Goal: Find specific page/section: Find specific page/section

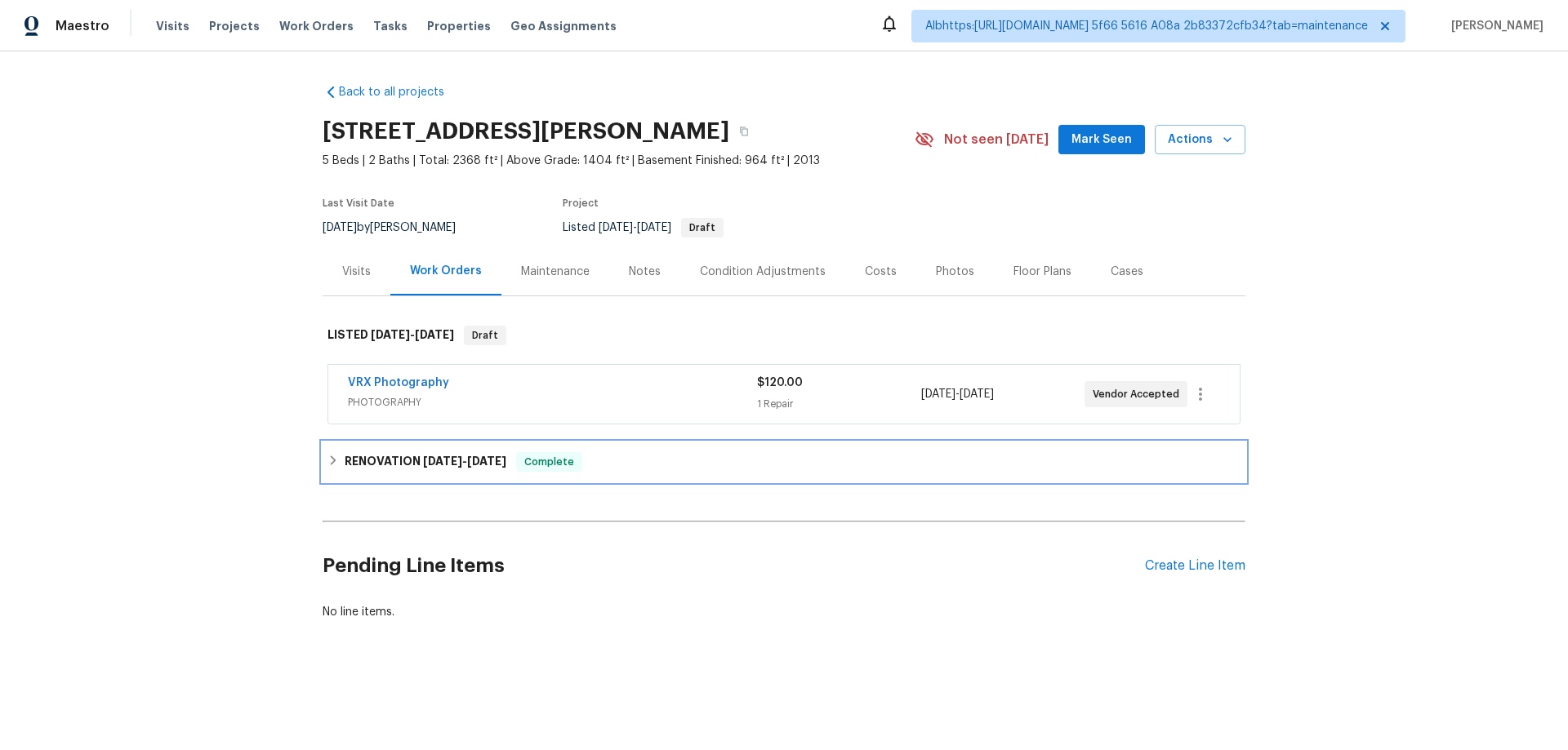
click at [364, 443] on div "RENOVATION 9/3/25 - 9/16/25 Complete" at bounding box center [784, 462] width 923 height 39
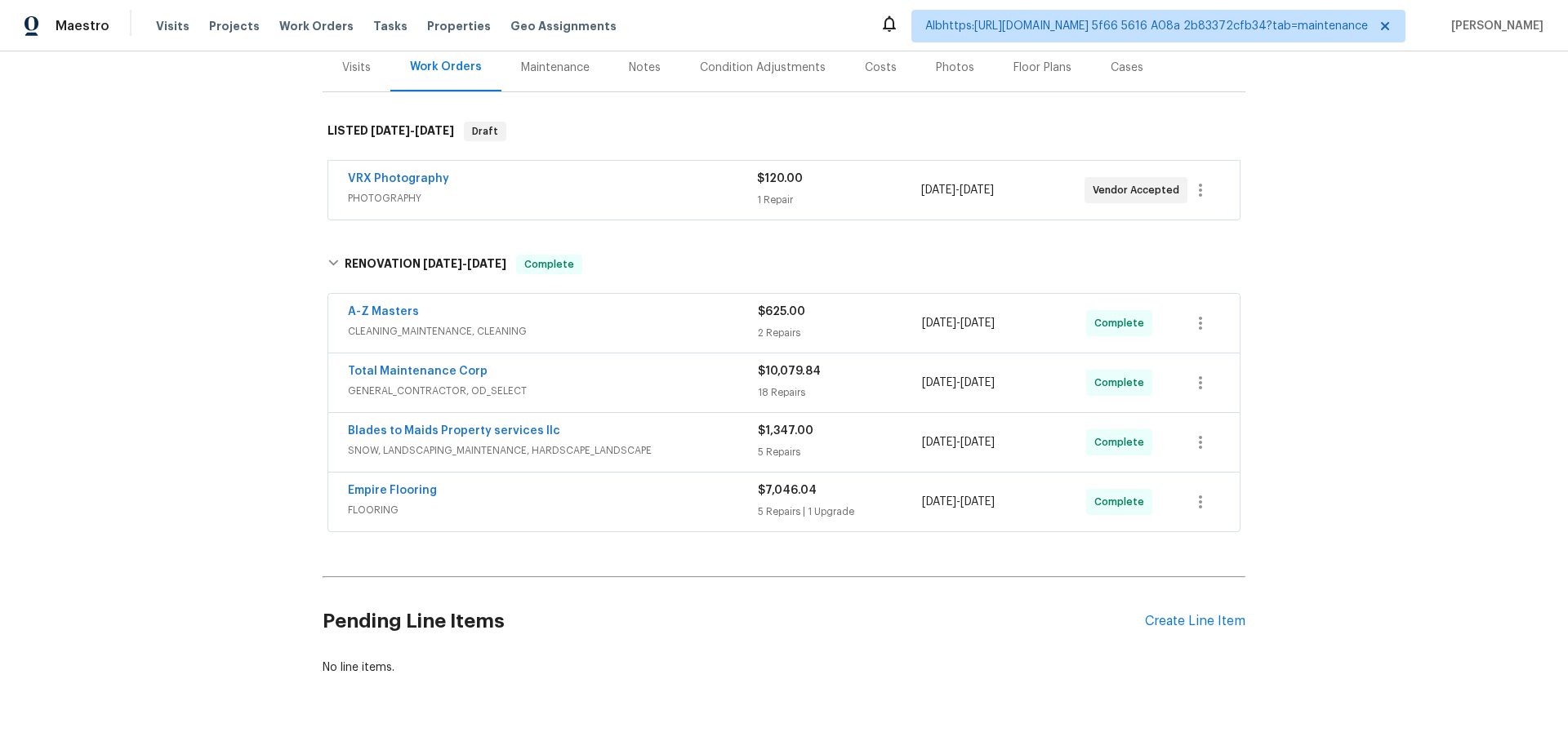
scroll to position [208, 0]
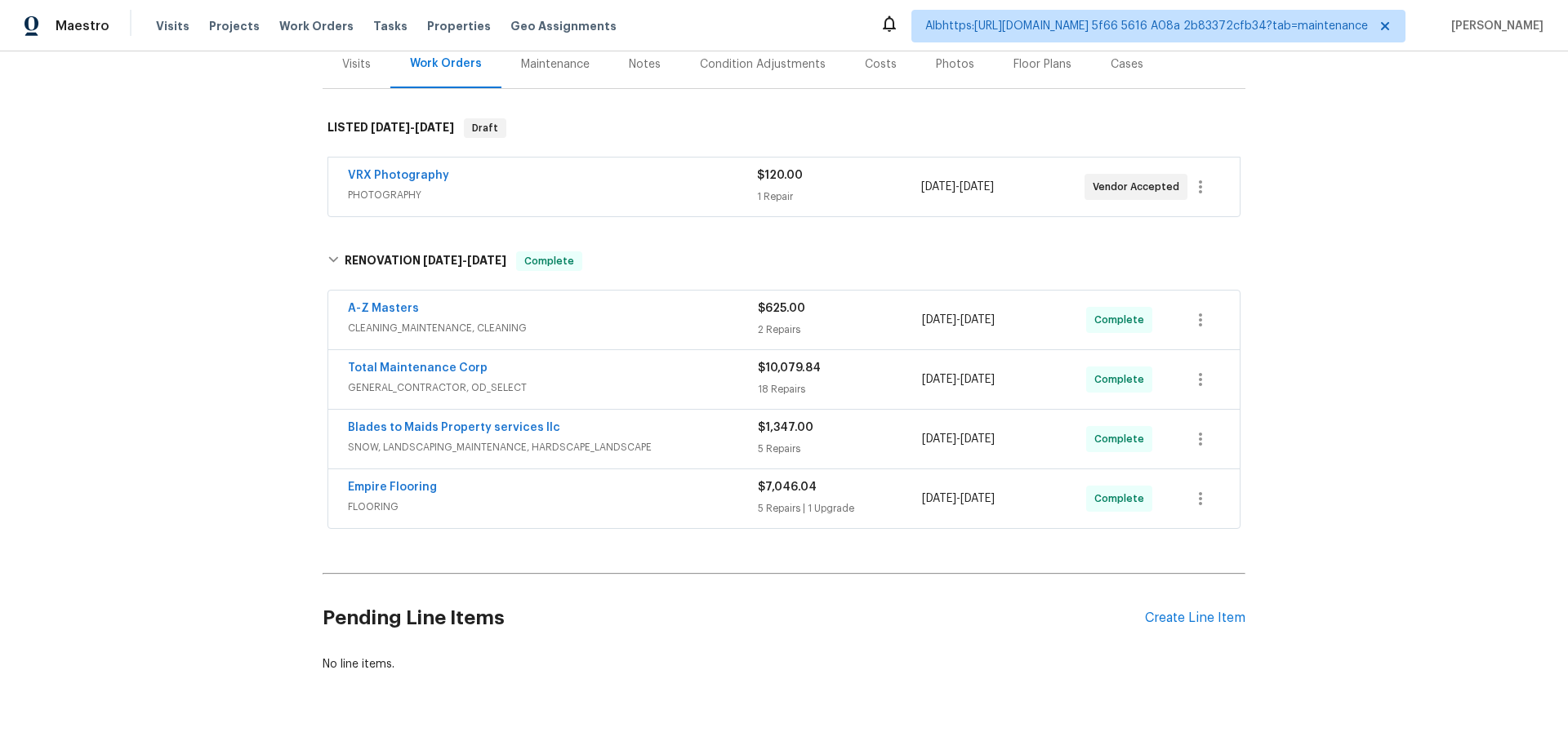
click at [231, 412] on div "Back to all projects 573 Kayla Ln, Hanover, MN 55341 5 Beds | 2 Baths | Total: …" at bounding box center [784, 401] width 1568 height 699
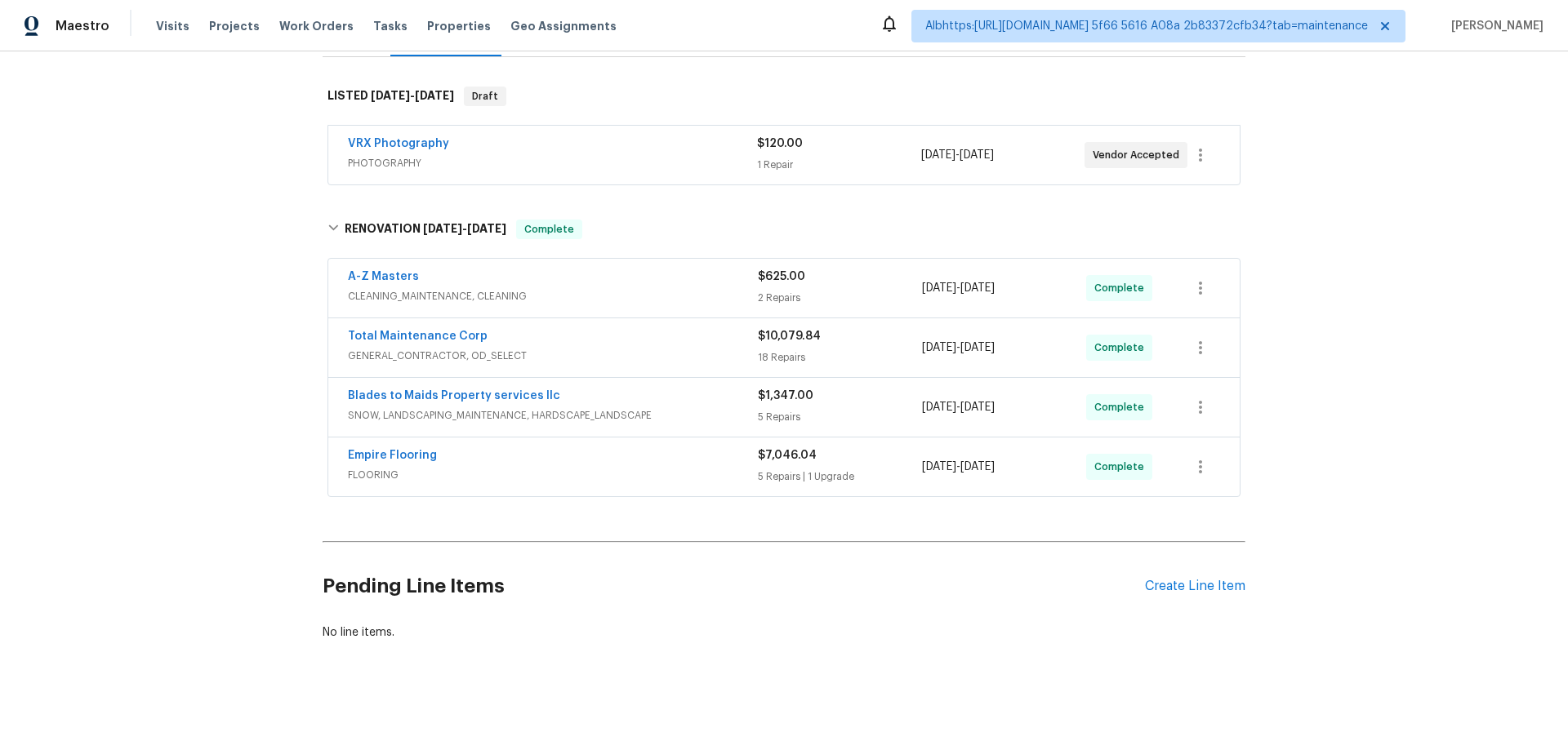
scroll to position [253, 0]
click at [215, 404] on div "Back to all projects 573 Kayla Ln, Hanover, MN 55341 5 Beds | 2 Baths | Total: …" at bounding box center [784, 401] width 1568 height 699
click at [222, 350] on div "Back to all projects 573 Kayla Ln, Hanover, MN 55341 5 Beds | 2 Baths | Total: …" at bounding box center [784, 401] width 1568 height 699
click at [250, 417] on div "Back to all projects 573 Kayla Ln, Hanover, MN 55341 5 Beds | 2 Baths | Total: …" at bounding box center [784, 401] width 1568 height 699
click at [215, 318] on div "Back to all projects 573 Kayla Ln, Hanover, MN 55341 5 Beds | 2 Baths | Total: …" at bounding box center [784, 401] width 1568 height 699
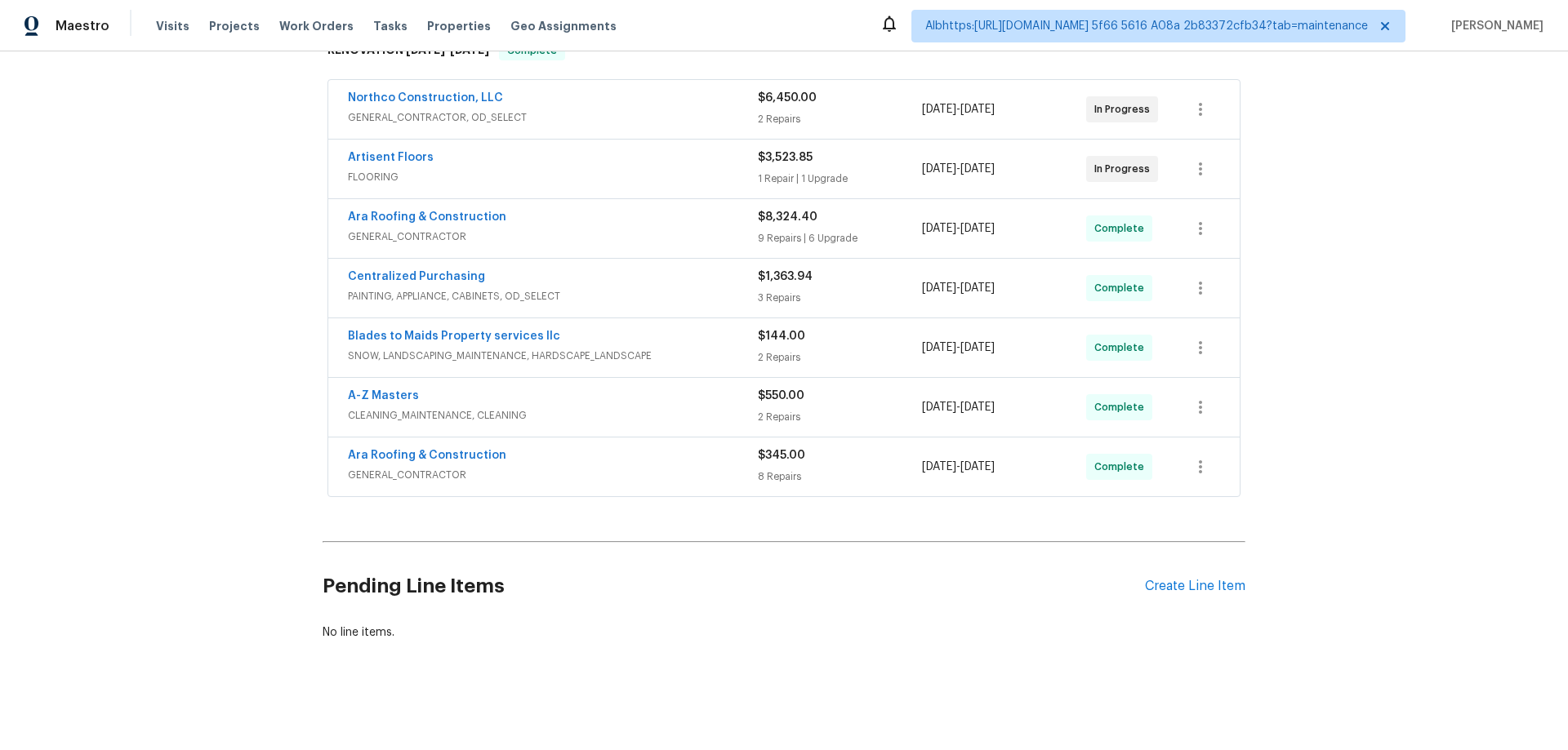
scroll to position [299, 0]
click at [222, 417] on div "Back to all projects 7866 31st St N, Oakdale, MN 55128 3 Beds | 2 Baths | Total…" at bounding box center [784, 401] width 1568 height 699
click at [264, 432] on div "Back to all projects 7866 31st St N, Oakdale, MN 55128 3 Beds | 2 Baths | Total…" at bounding box center [784, 401] width 1568 height 699
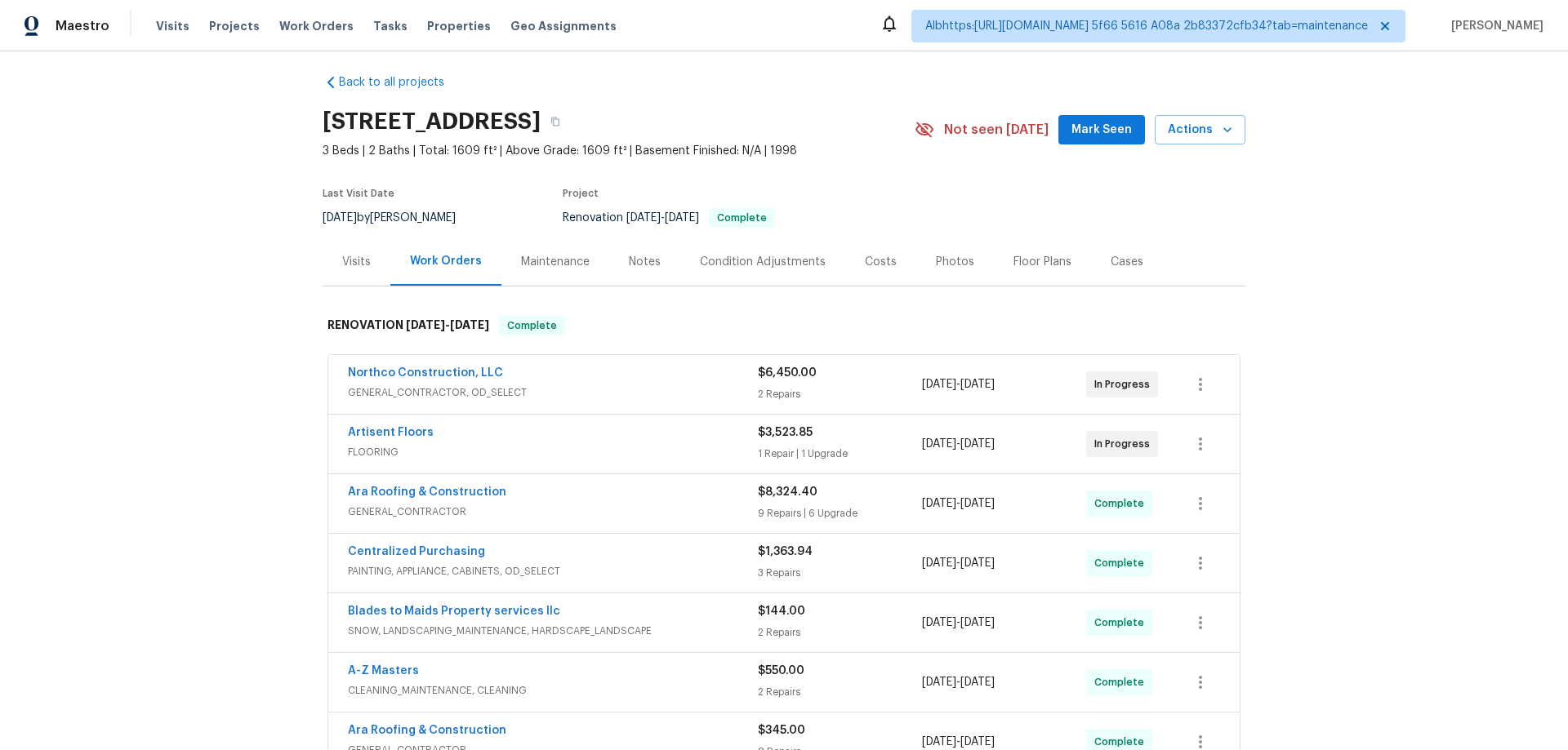
scroll to position [0, 0]
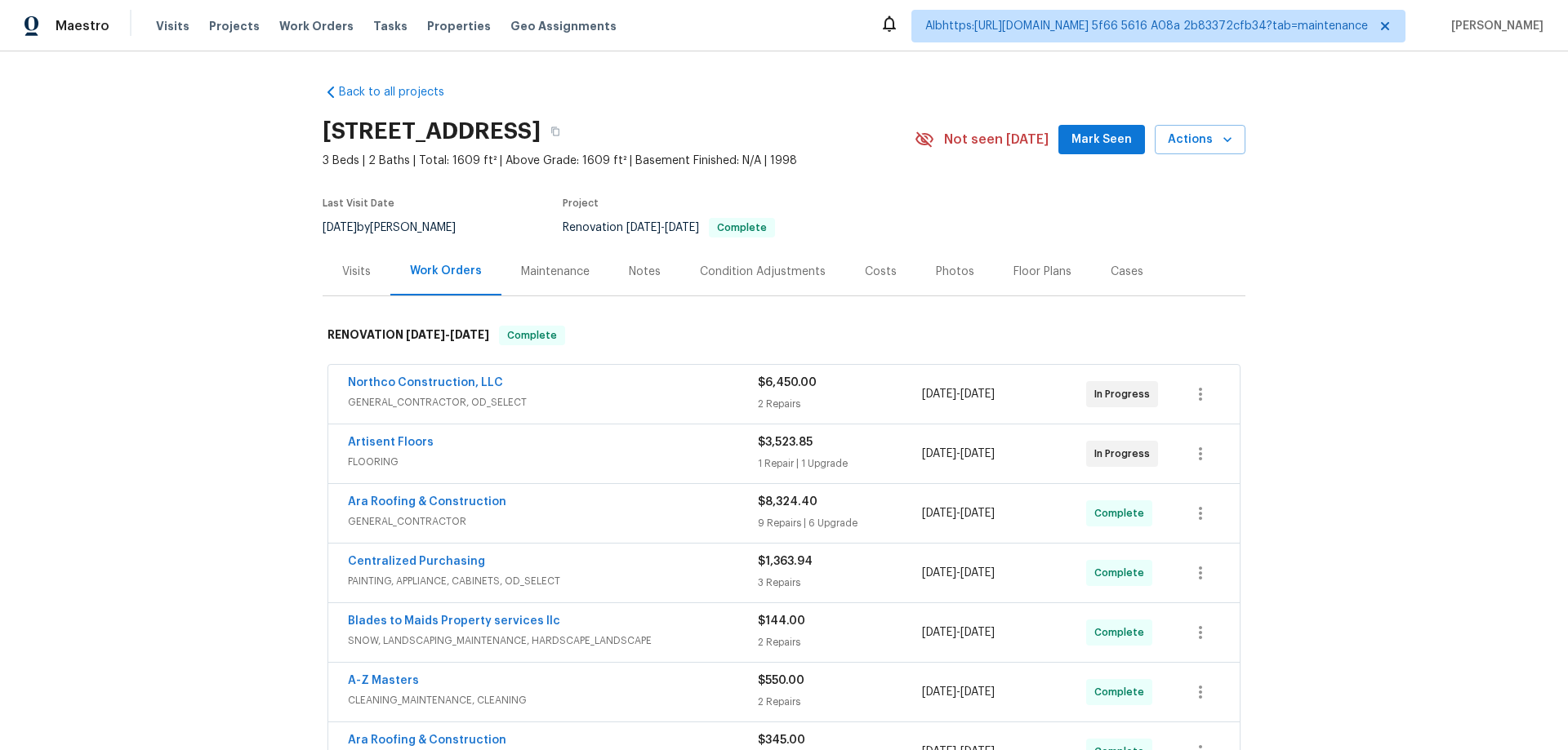
click at [356, 283] on div "Visits" at bounding box center [357, 271] width 68 height 48
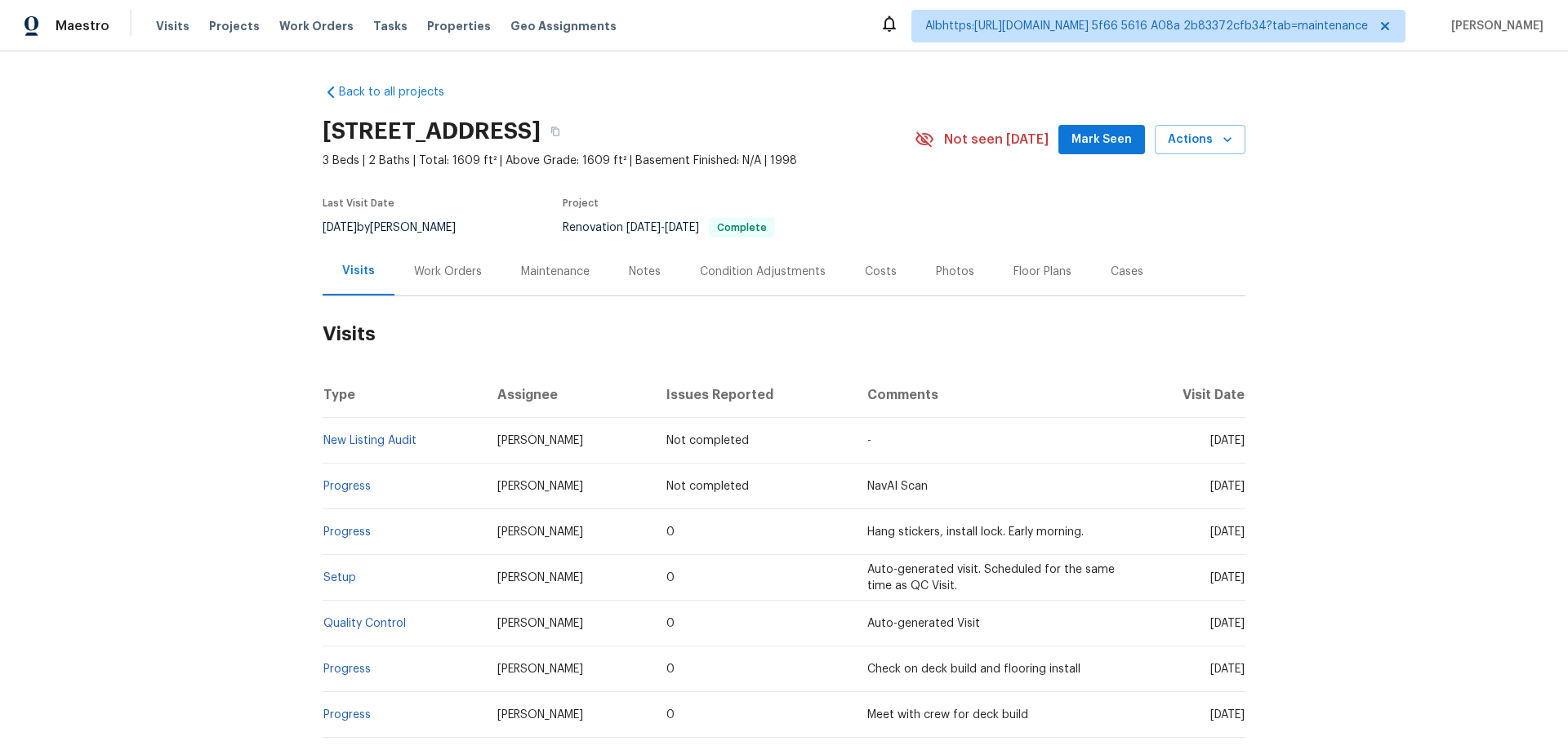
click at [448, 280] on div "Work Orders" at bounding box center [448, 271] width 68 height 16
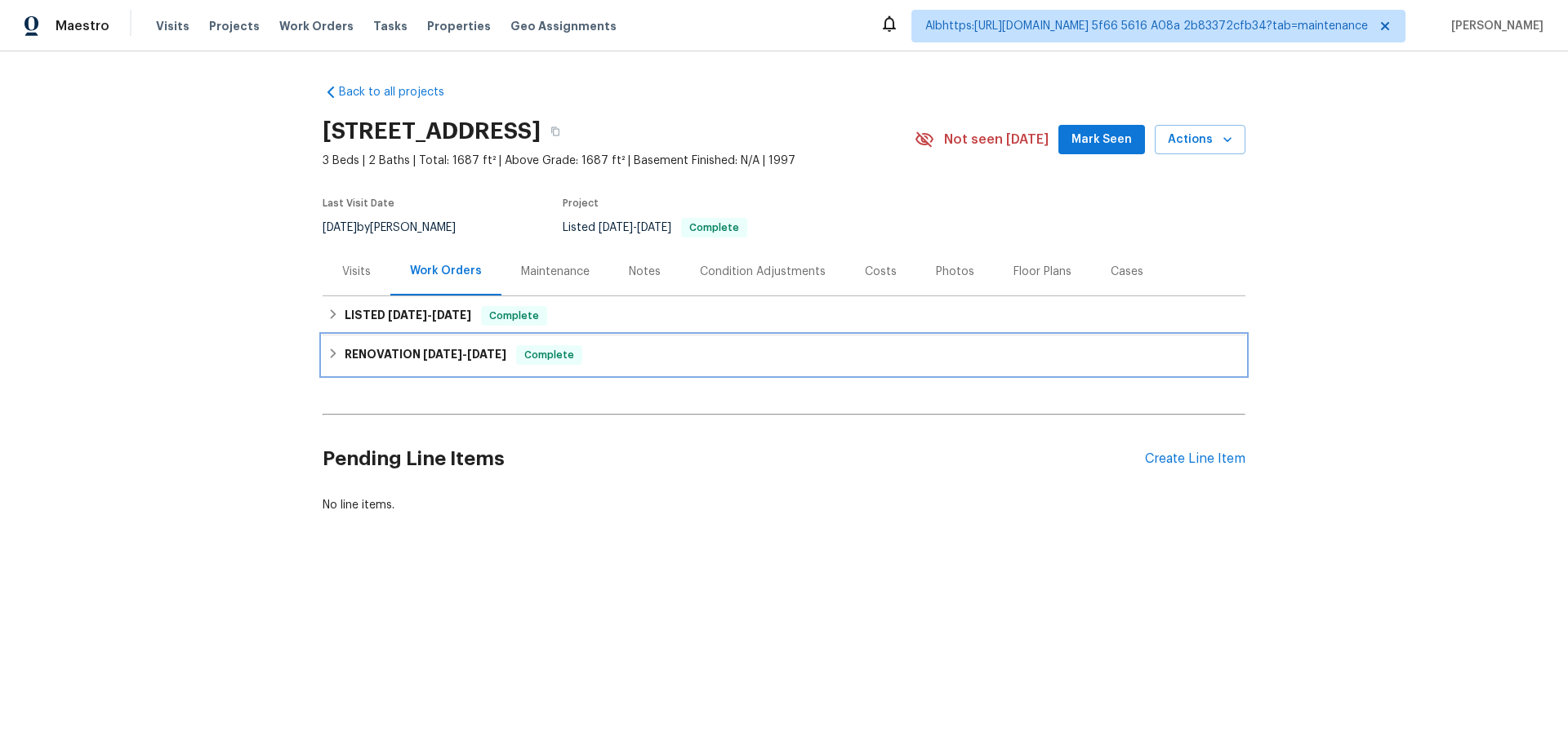
click at [406, 337] on div "RENOVATION 7/15/24 - 7/15/24 Complete" at bounding box center [784, 355] width 923 height 39
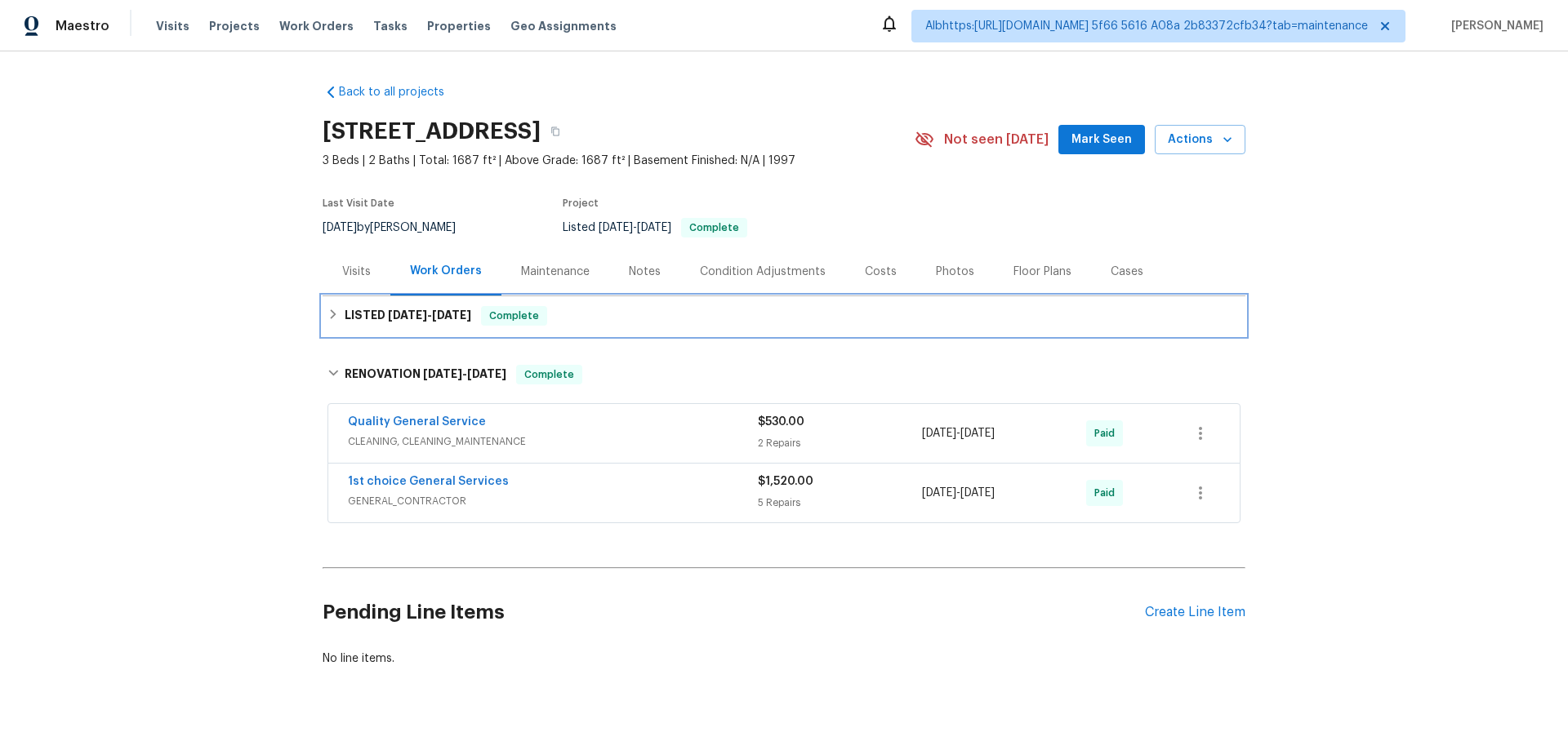
click at [399, 320] on span "9/3/25" at bounding box center [407, 315] width 39 height 12
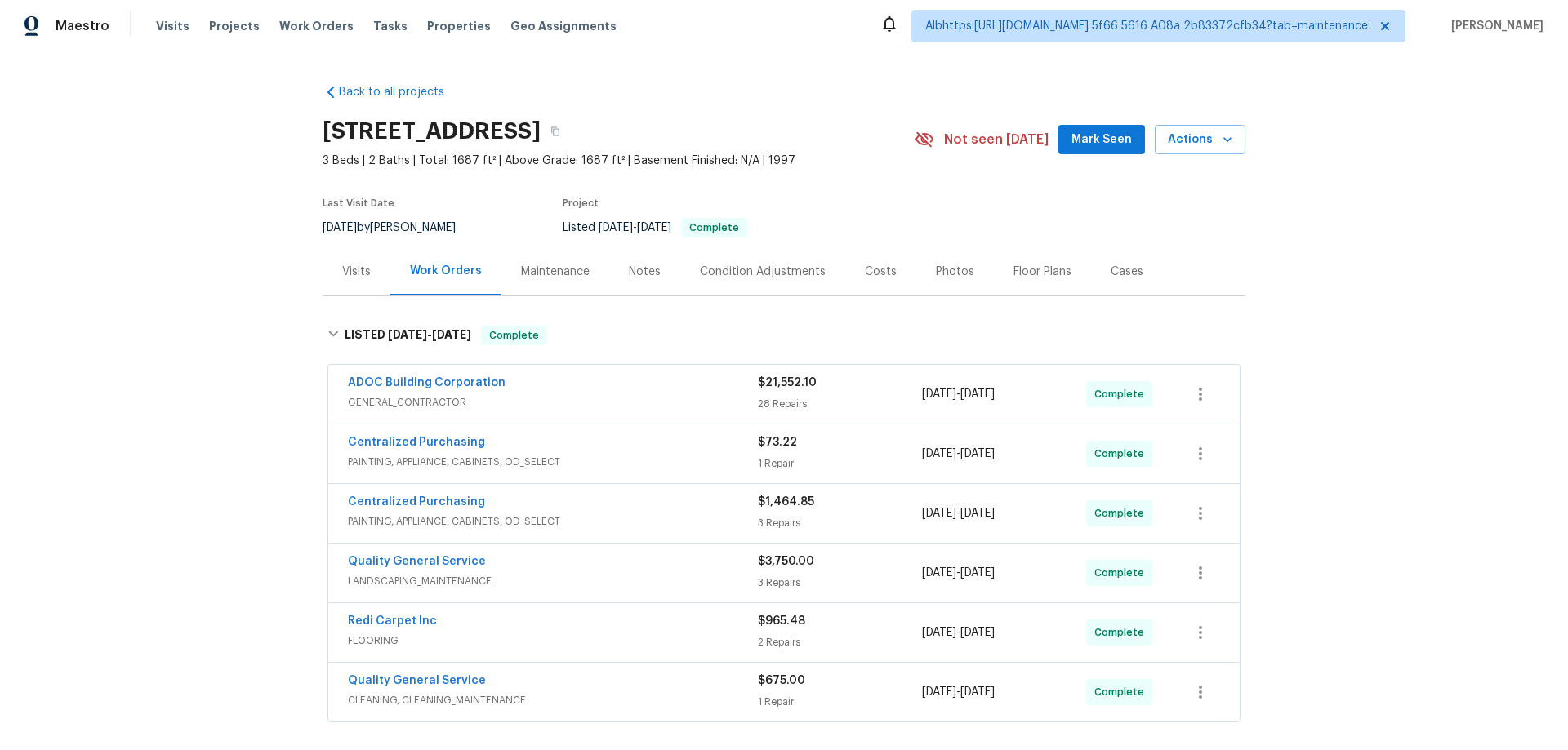
click at [226, 426] on div "Back to all projects 2897 Chuckwagon Rd, Palmdale, CA 93550 3 Beds | 2 Baths | …" at bounding box center [784, 401] width 1568 height 699
click at [342, 267] on div "Visits" at bounding box center [357, 271] width 29 height 16
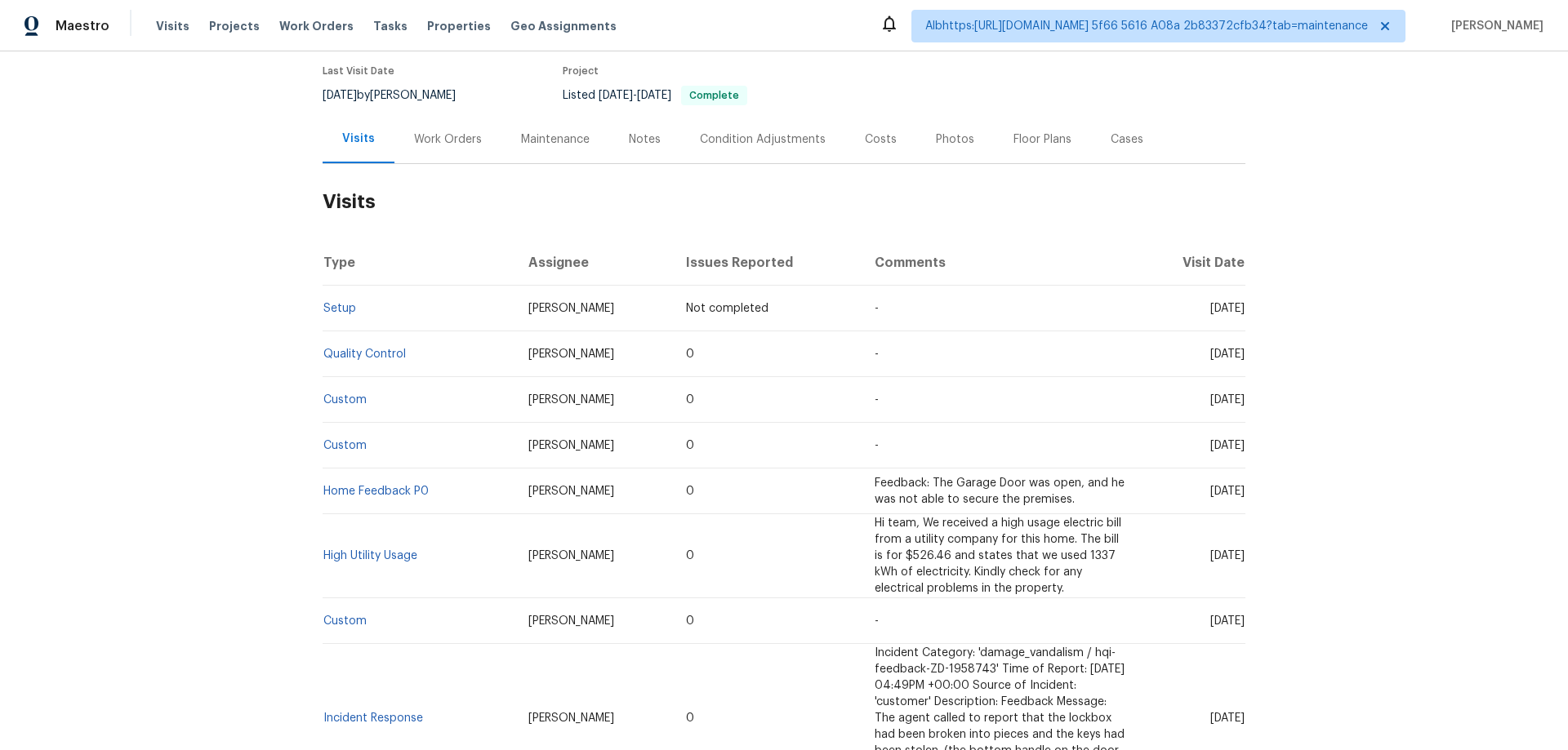
scroll to position [163, 0]
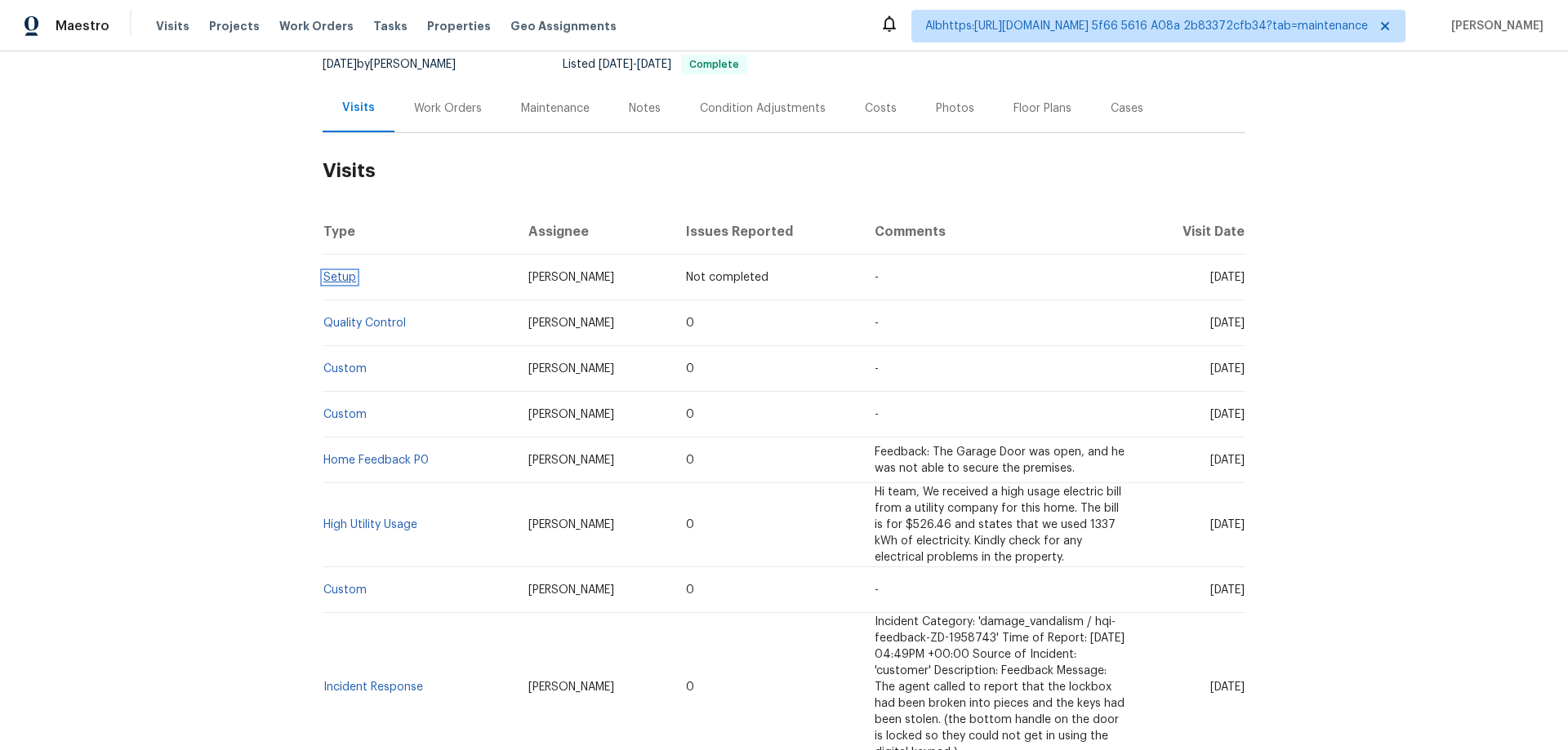
click at [338, 277] on link "Setup" at bounding box center [340, 278] width 33 height 12
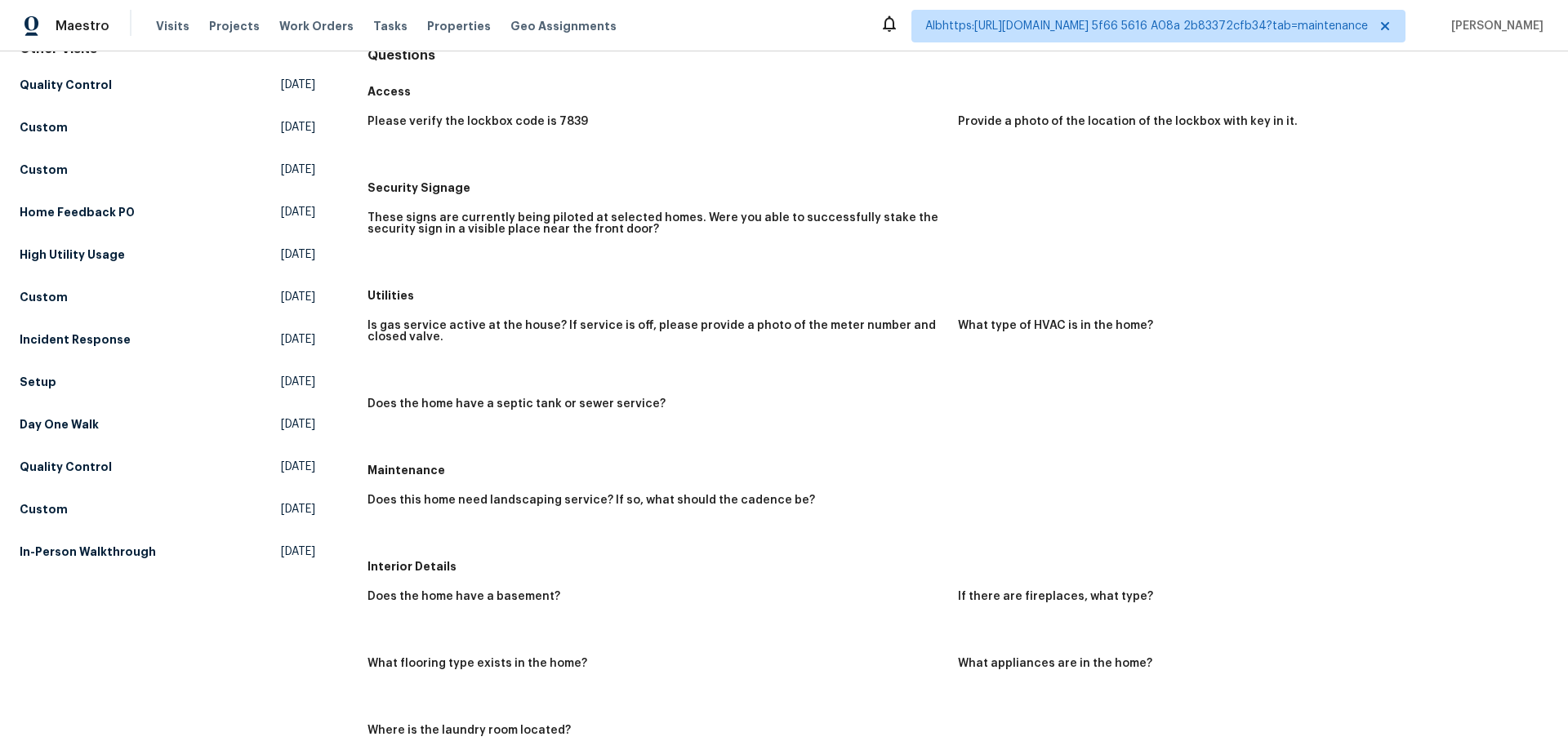
scroll to position [163, 0]
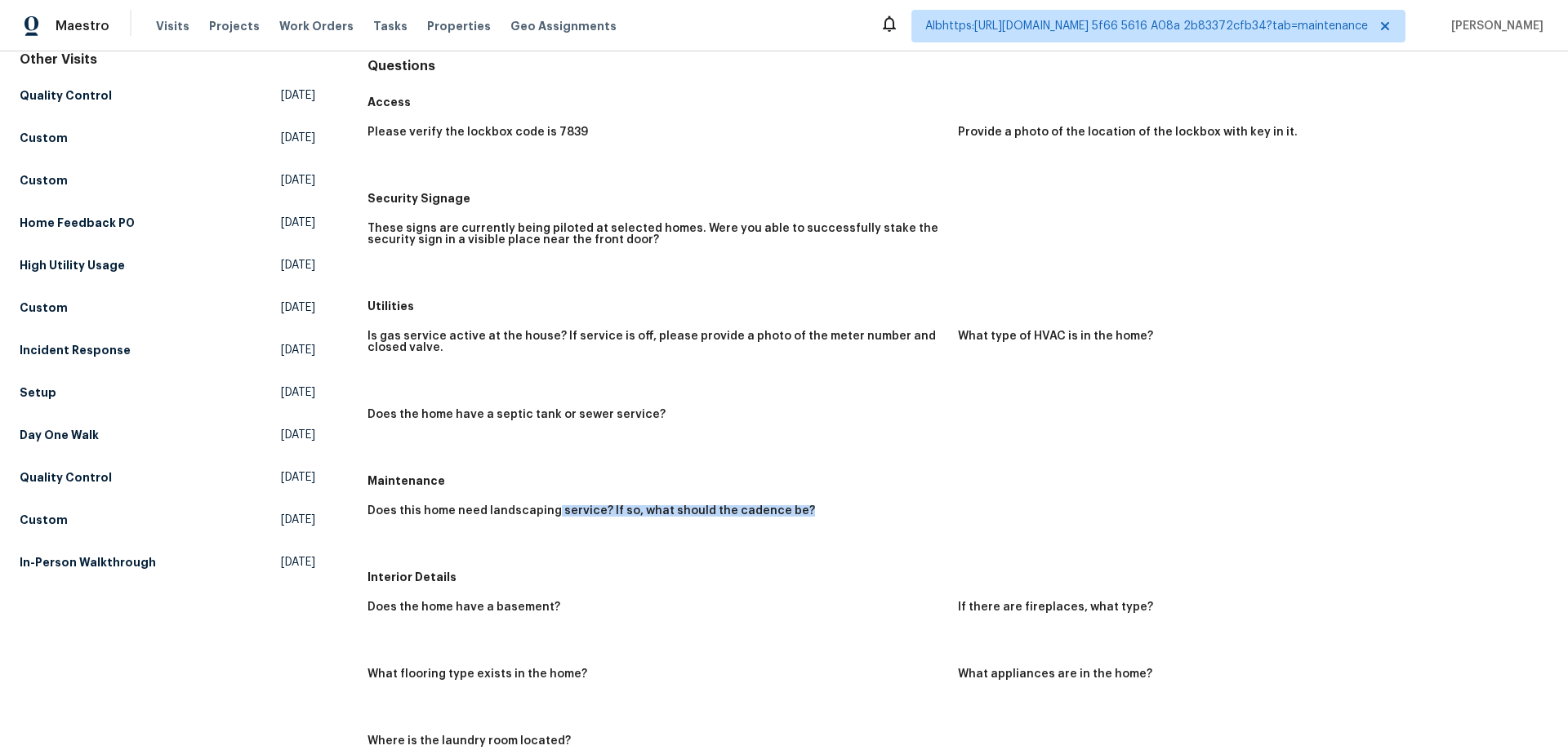
drag, startPoint x: 822, startPoint y: 521, endPoint x: 478, endPoint y: 529, distance: 344.1
click at [480, 528] on figure "Does this home need landscaping service? If so, what should the cadence be?" at bounding box center [662, 529] width 591 height 47
click at [428, 543] on figure "Does this home need landscaping service? If so, what should the cadence be?" at bounding box center [662, 529] width 591 height 47
drag, startPoint x: 482, startPoint y: 522, endPoint x: 857, endPoint y: 527, distance: 375.0
click at [856, 525] on div "Does this home need landscaping service? If so, what should the cadence be?" at bounding box center [656, 515] width 578 height 21
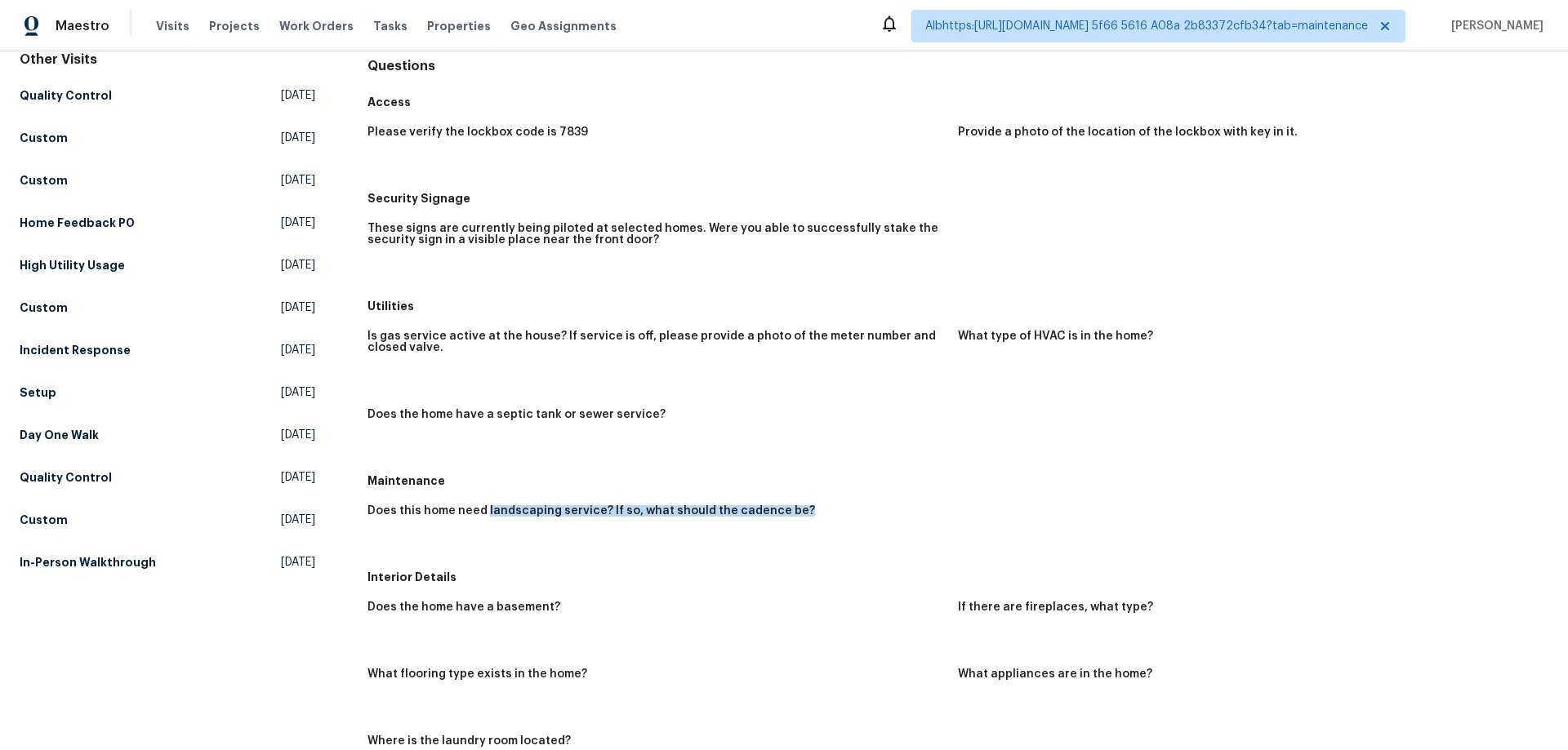
click at [817, 552] on figure "Does this home need landscaping service? If so, what should the cadence be?" at bounding box center [662, 529] width 591 height 47
click at [633, 553] on div "Does this home need landscaping service? If so, what should the cadence be?" at bounding box center [958, 529] width 1181 height 67
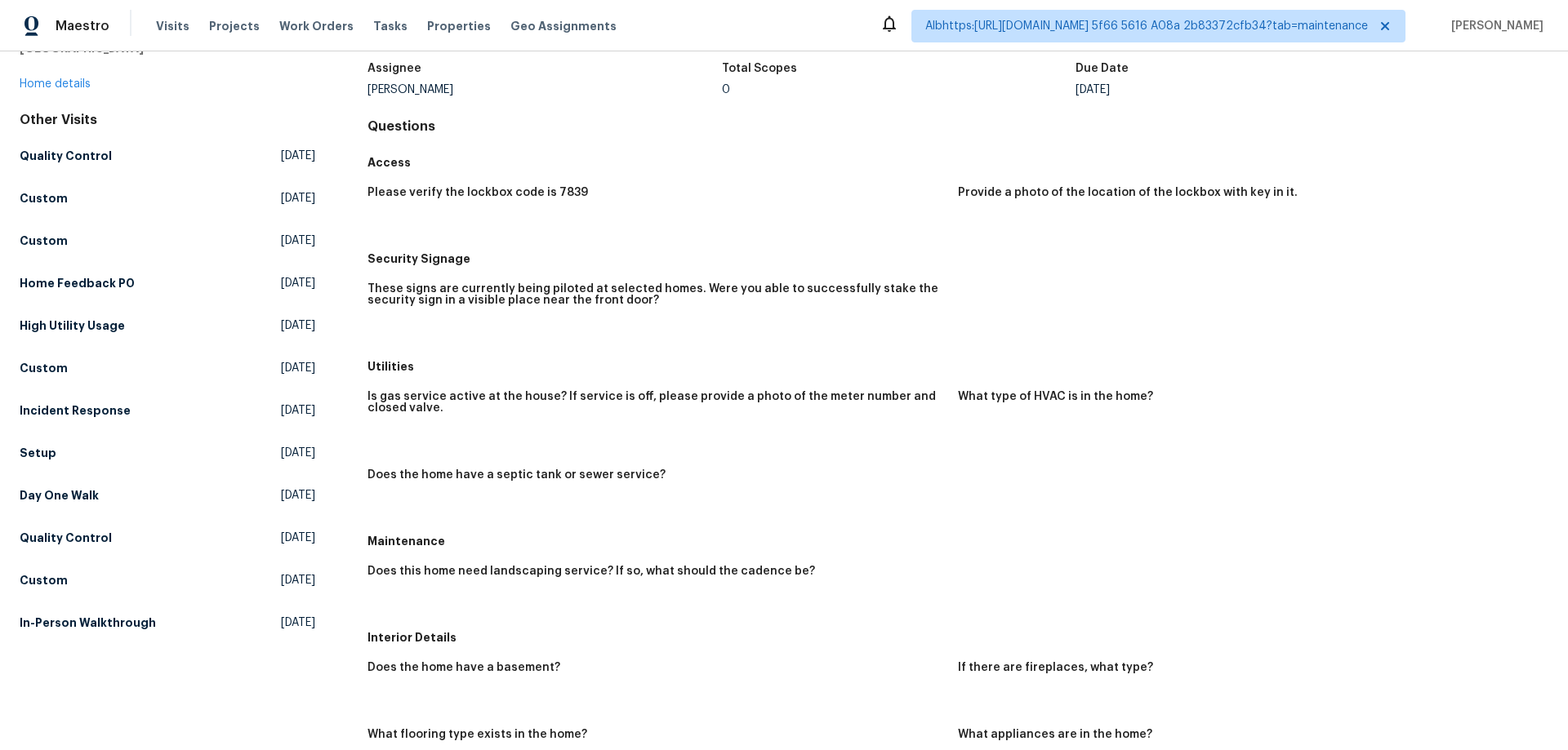
scroll to position [0, 0]
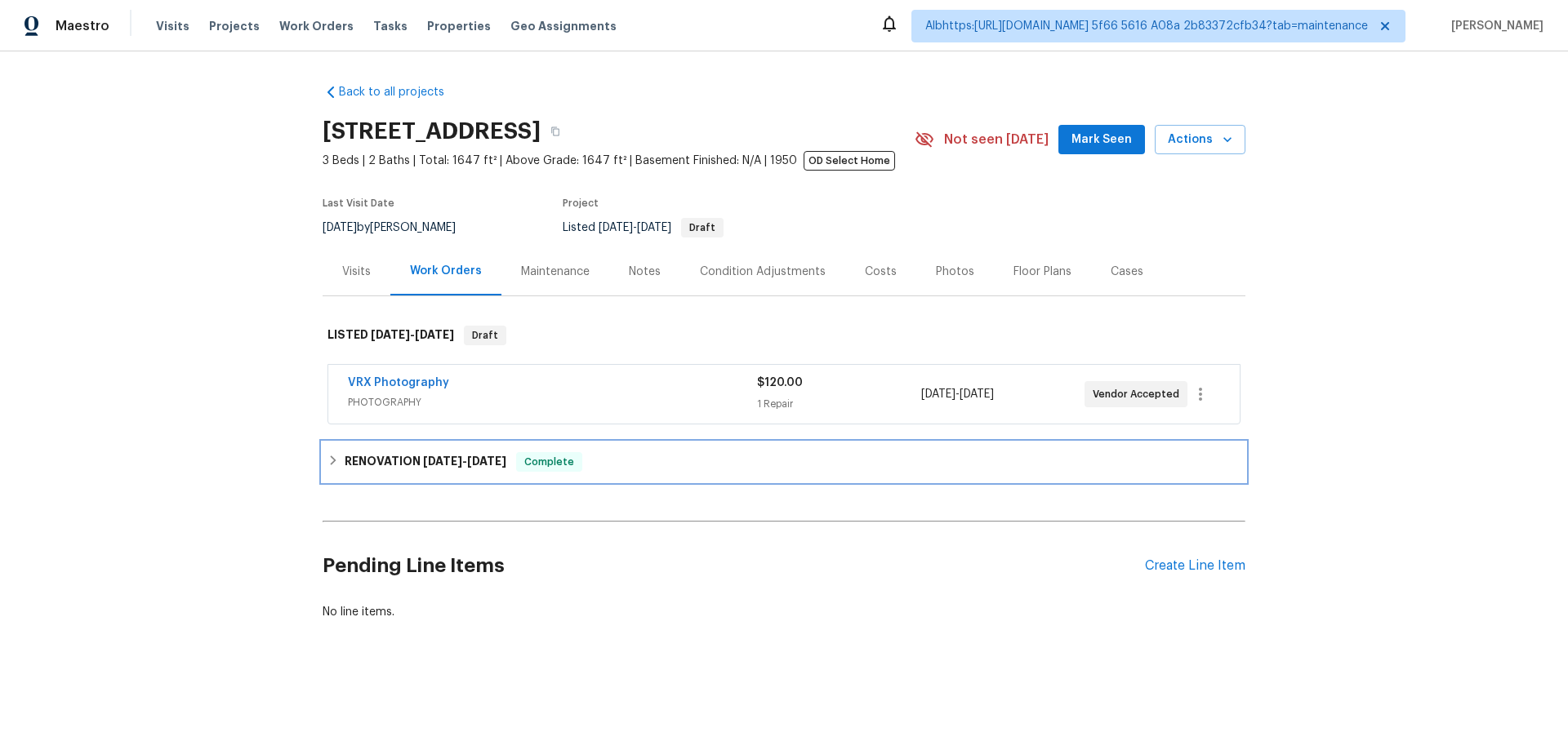
click at [462, 466] on span "[DATE] - [DATE]" at bounding box center [465, 461] width 84 height 12
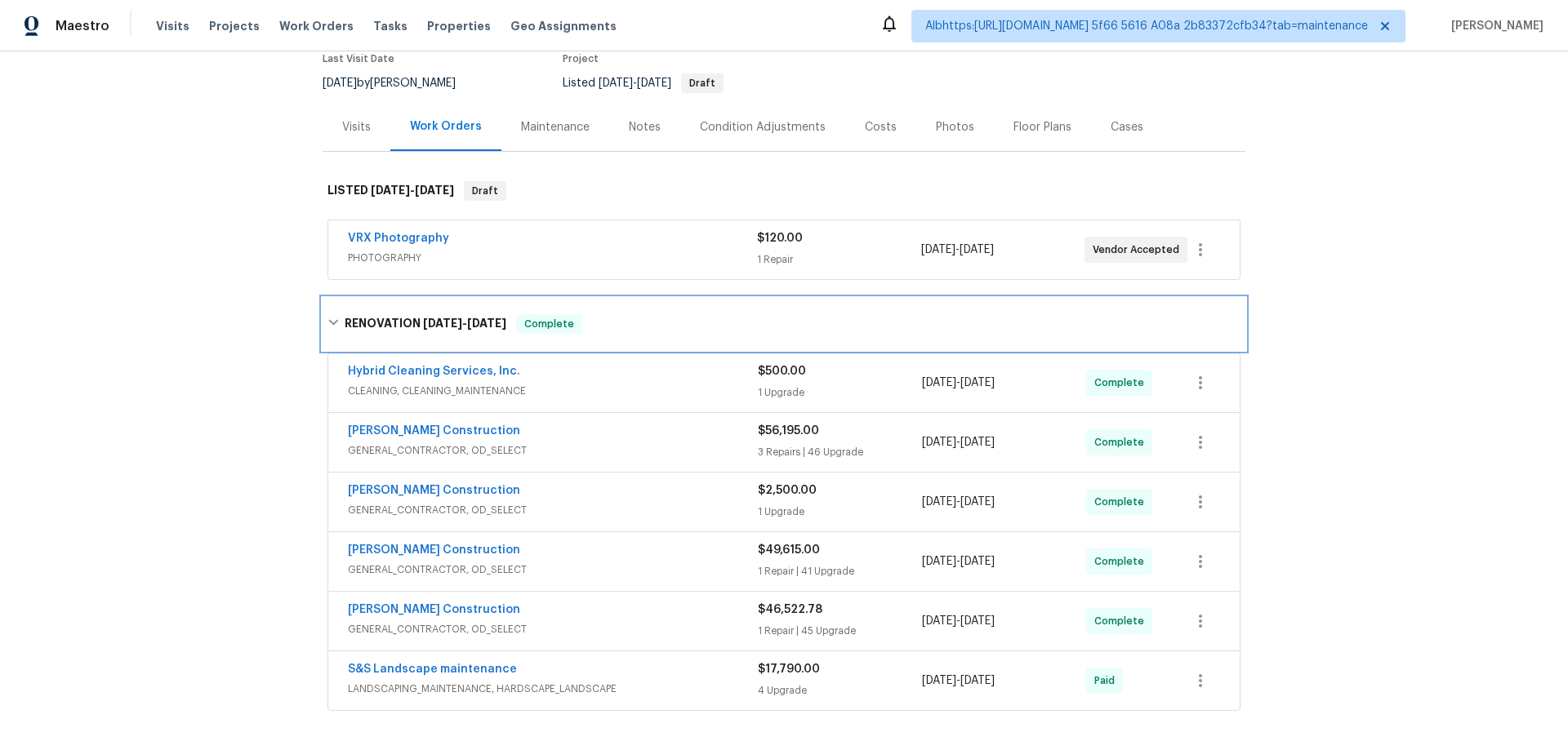
scroll to position [219, 0]
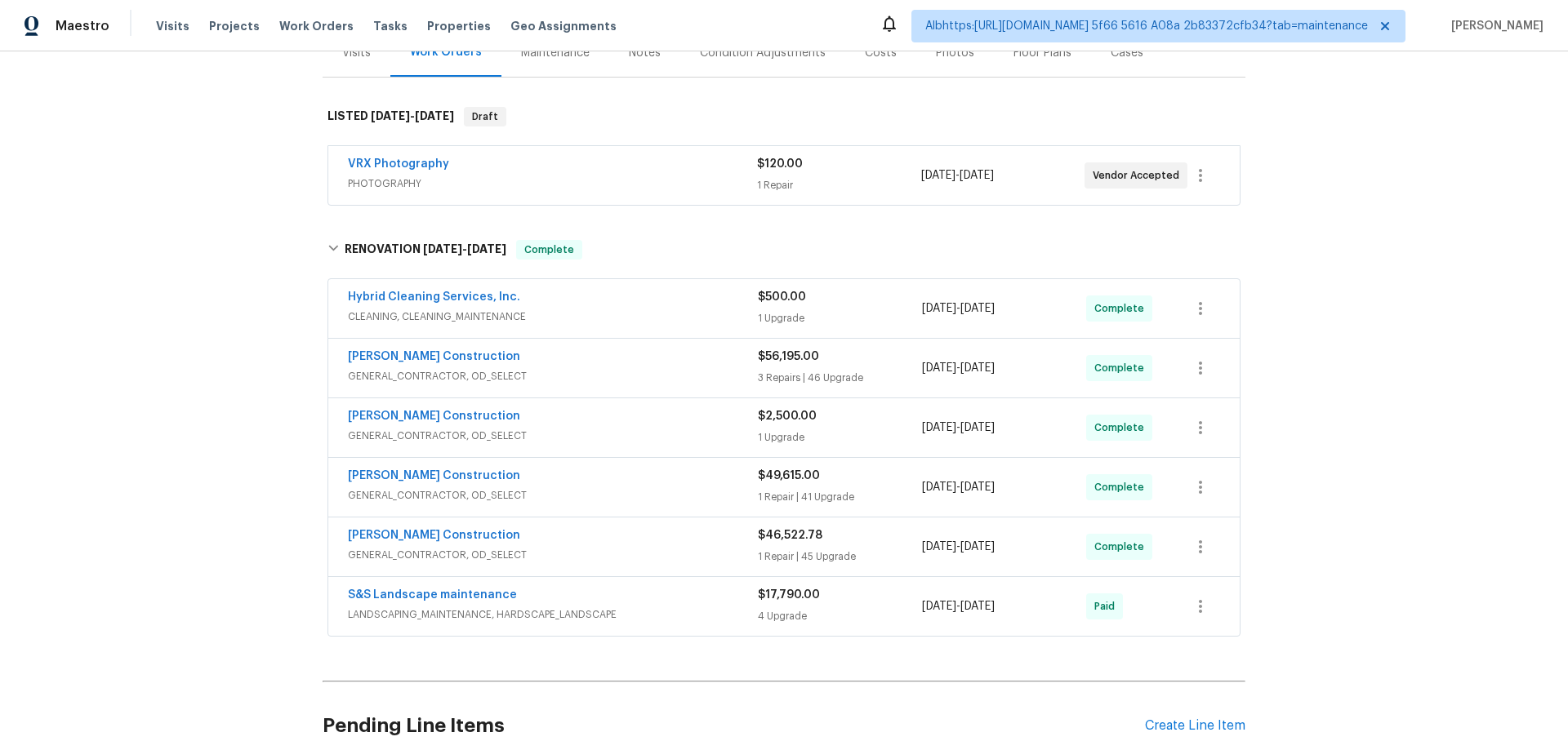
click at [229, 451] on div "Back to all projects 3800 Mayfair Dr, Pasadena, CA 91107 3 Beds | 2 Baths | Tot…" at bounding box center [784, 401] width 1568 height 699
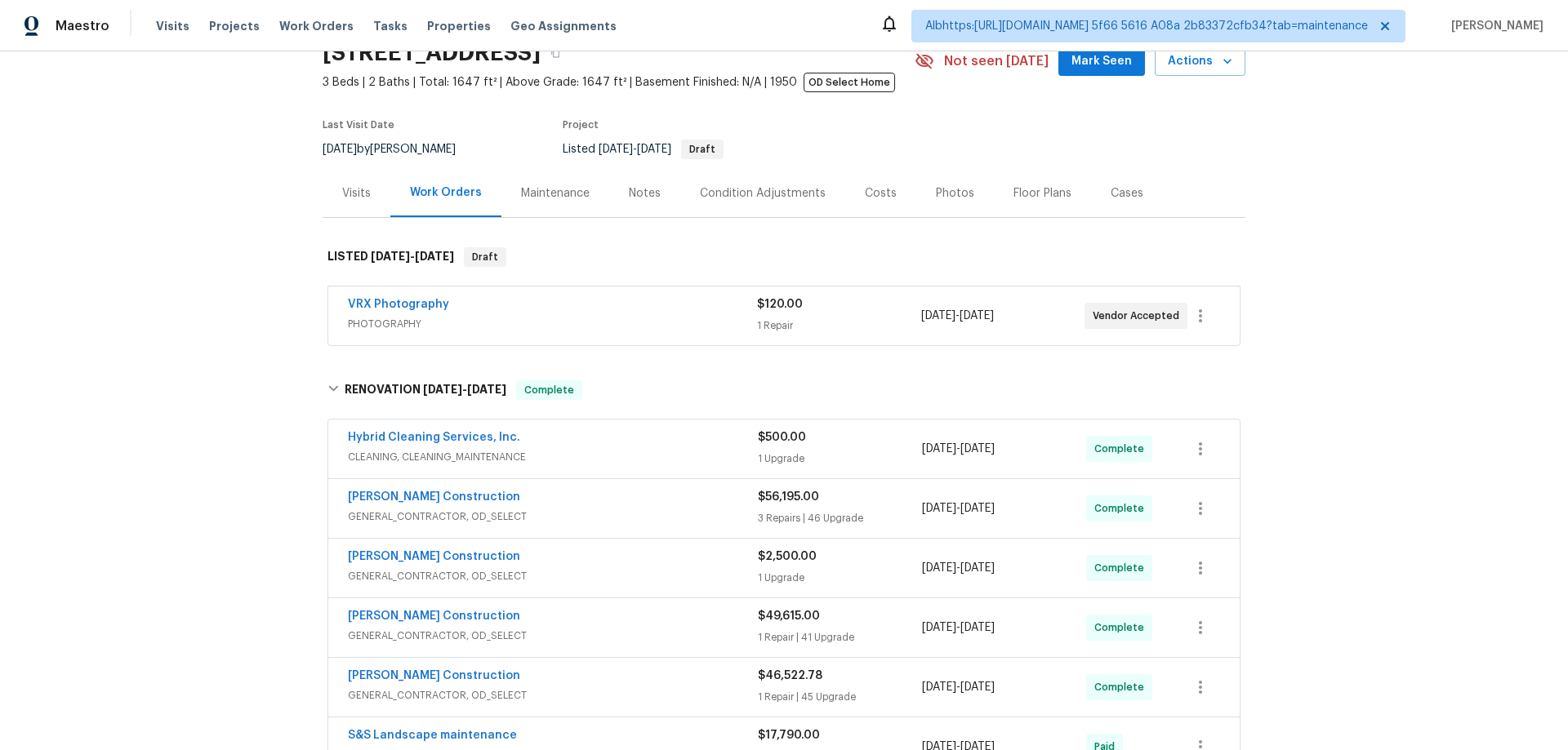
scroll to position [0, 0]
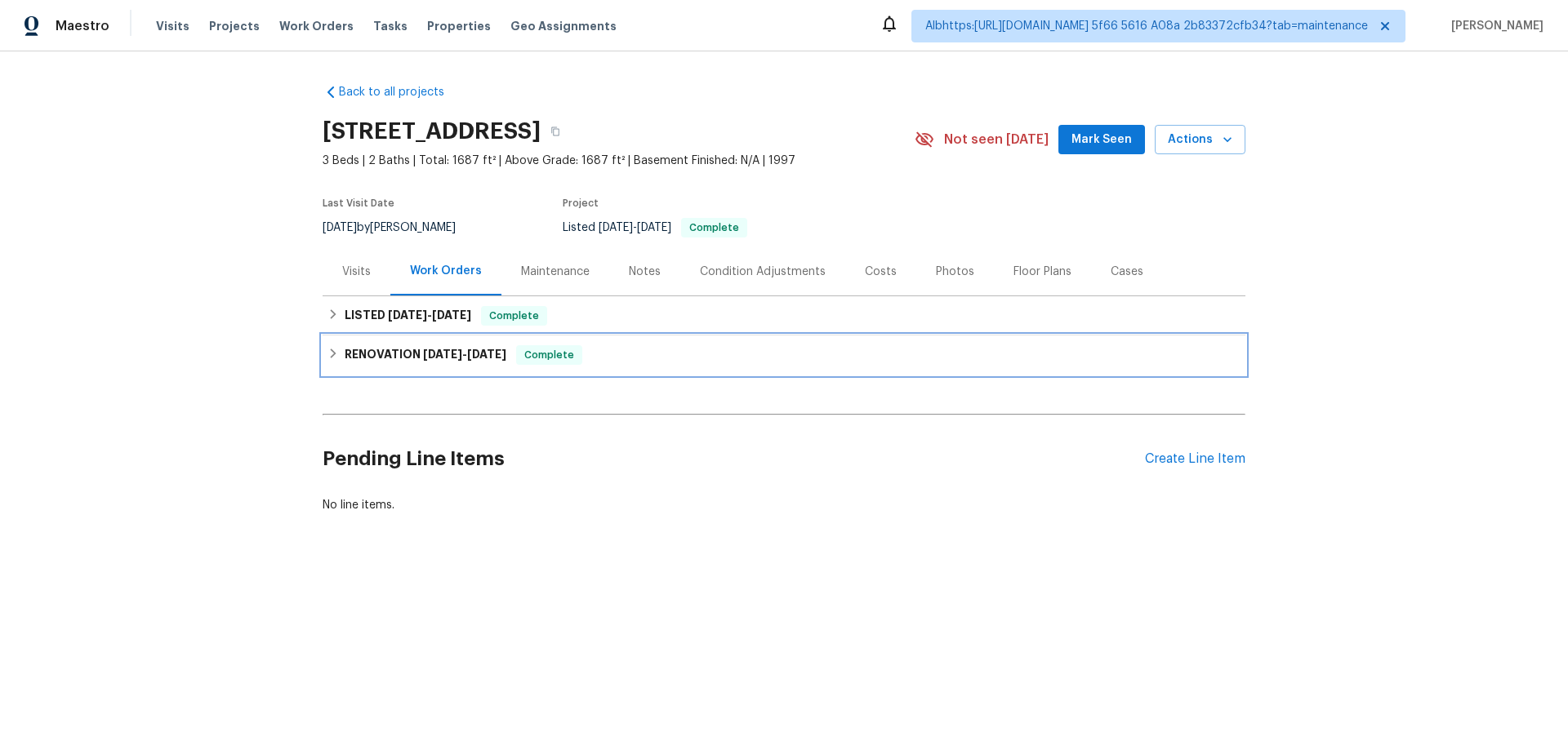
drag, startPoint x: 429, startPoint y: 361, endPoint x: 406, endPoint y: 320, distance: 47.0
click at [428, 361] on h6 "RENOVATION [DATE] - [DATE]" at bounding box center [425, 355] width 161 height 19
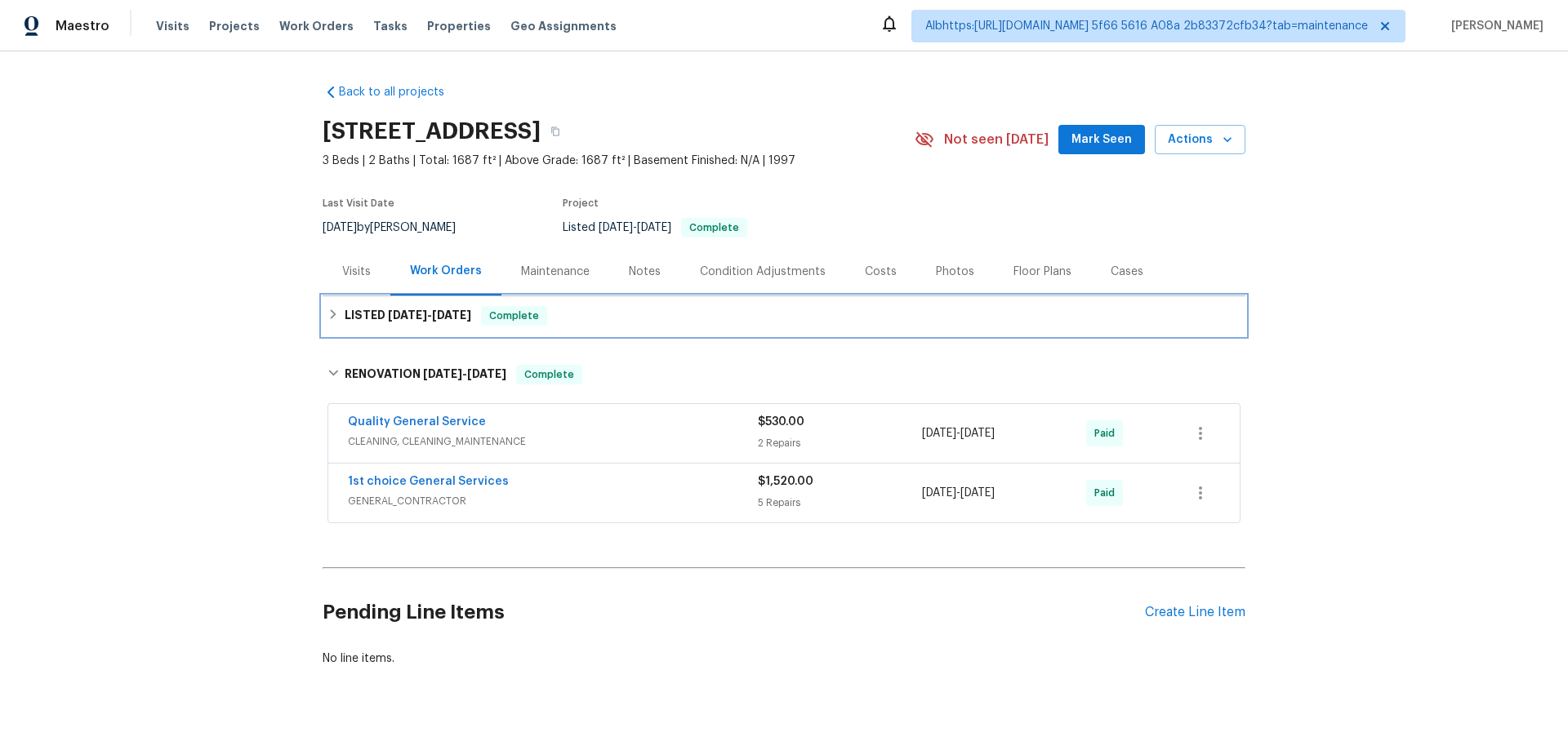
click at [406, 320] on span "[DATE]" at bounding box center [407, 315] width 39 height 12
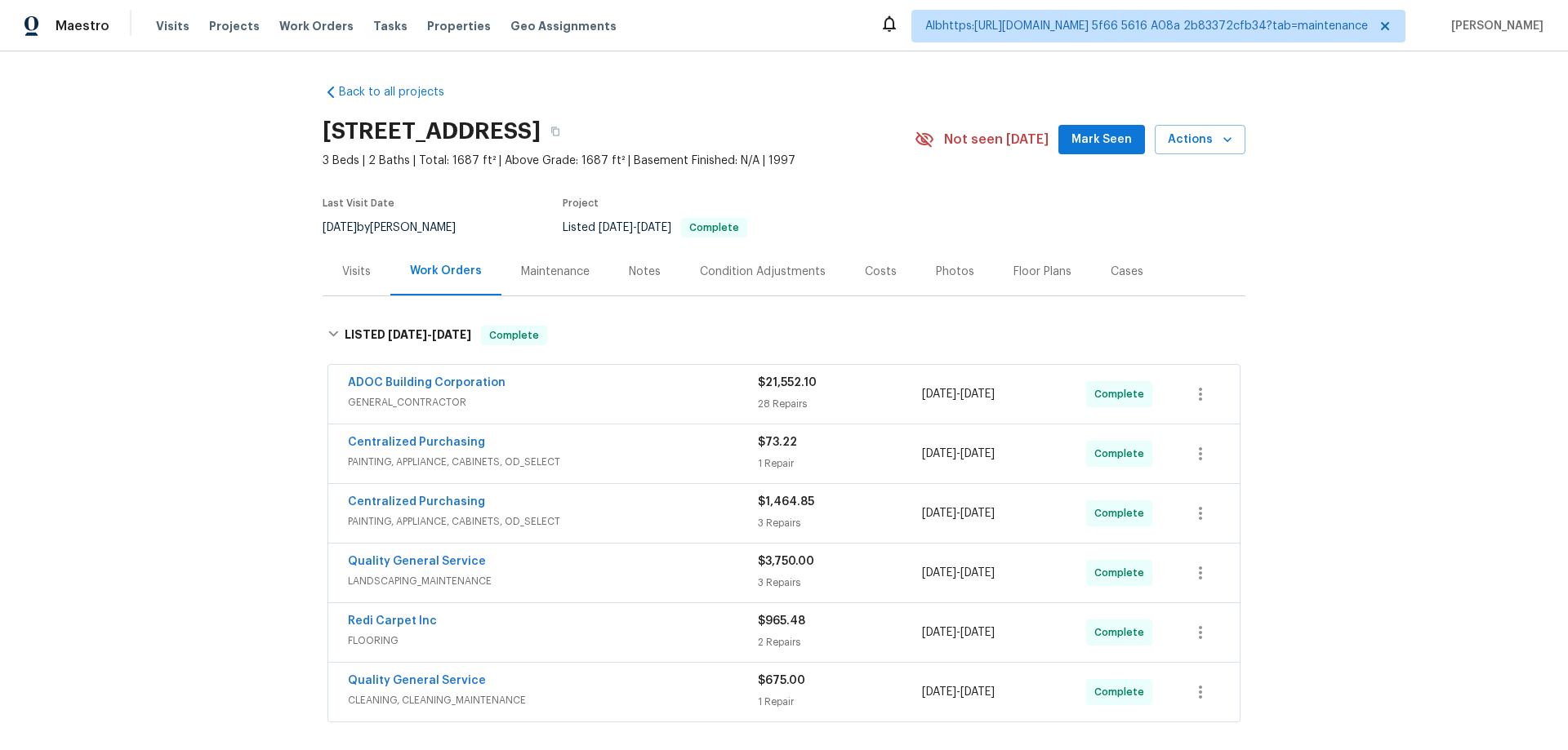
click at [150, 385] on div "Back to all projects [STREET_ADDRESS] 3 Beds | 2 Baths | Total: 1687 ft² | Abov…" at bounding box center [784, 401] width 1568 height 699
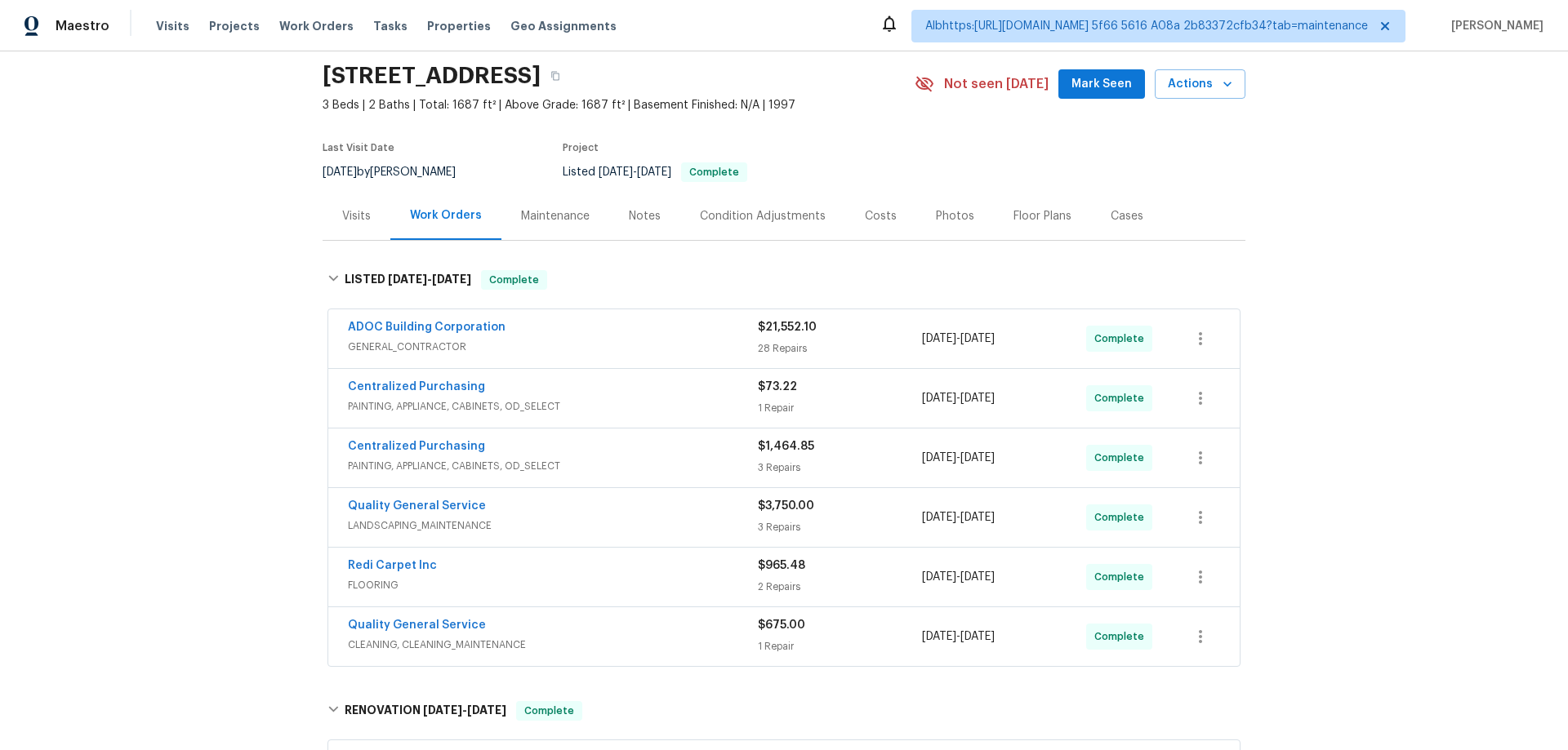
scroll to position [82, 0]
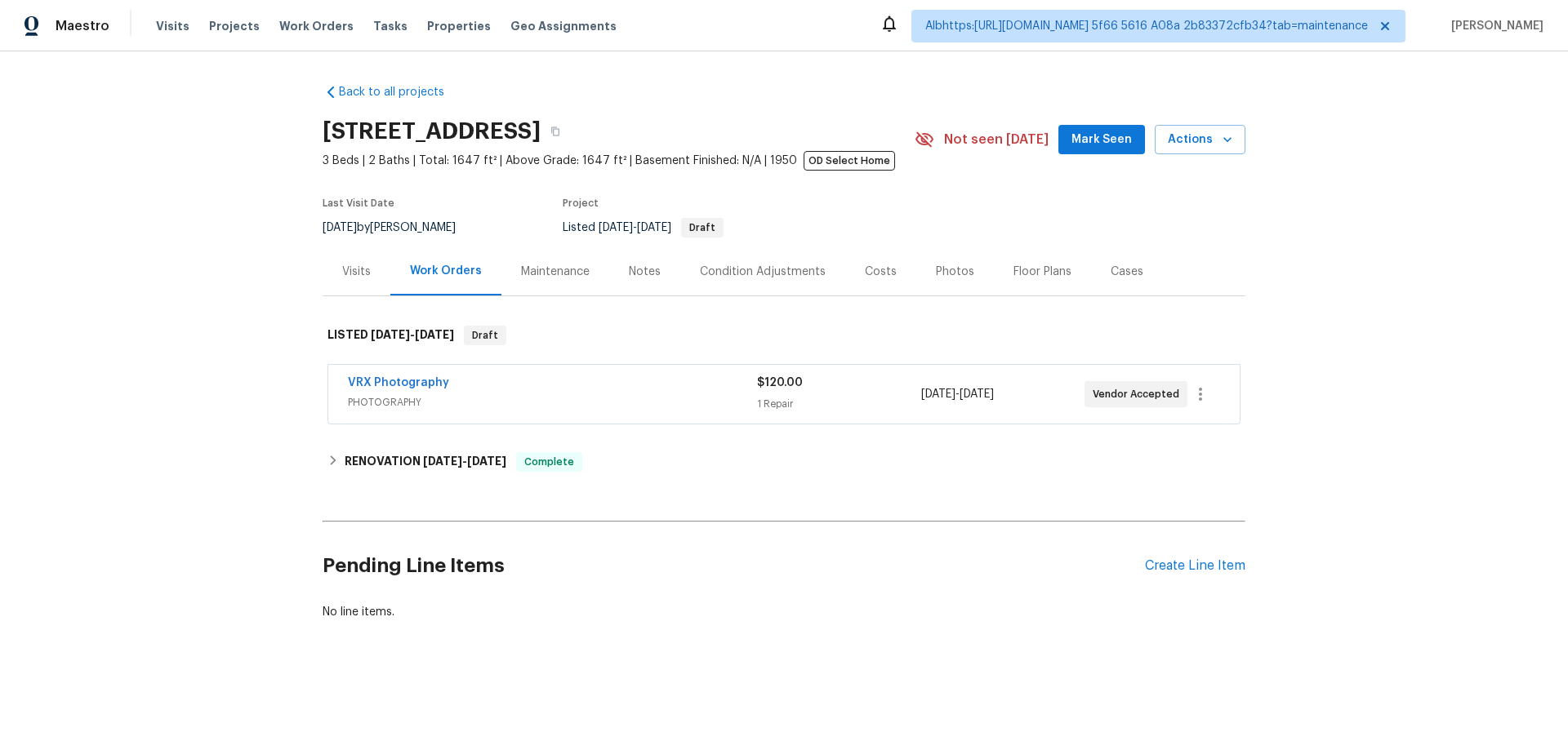
click at [420, 492] on div "Back to all projects [STREET_ADDRESS] 3 Beds | 2 Baths | Total: 1647 ft² | Abov…" at bounding box center [784, 352] width 923 height 562
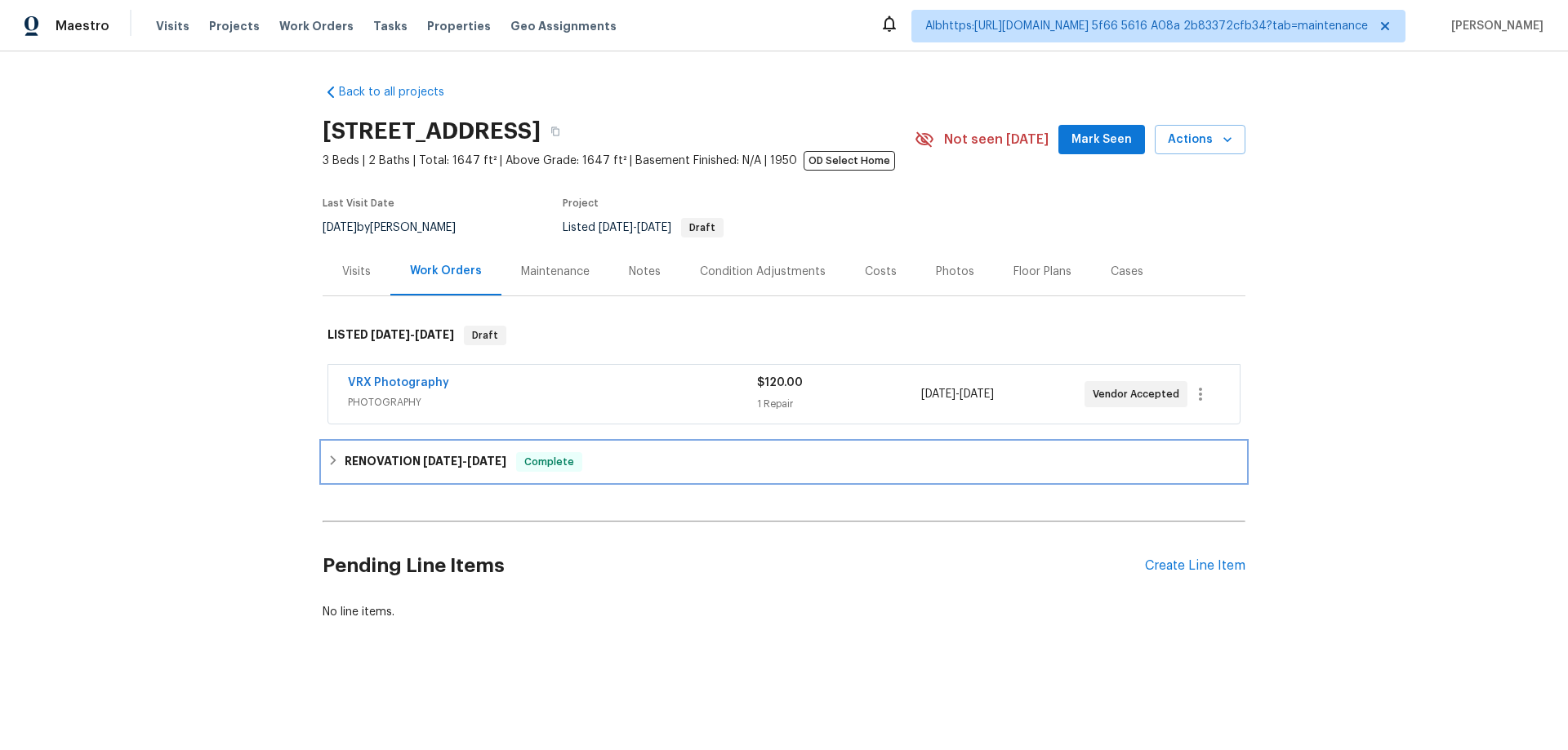
click at [423, 463] on span "[DATE]" at bounding box center [443, 461] width 39 height 12
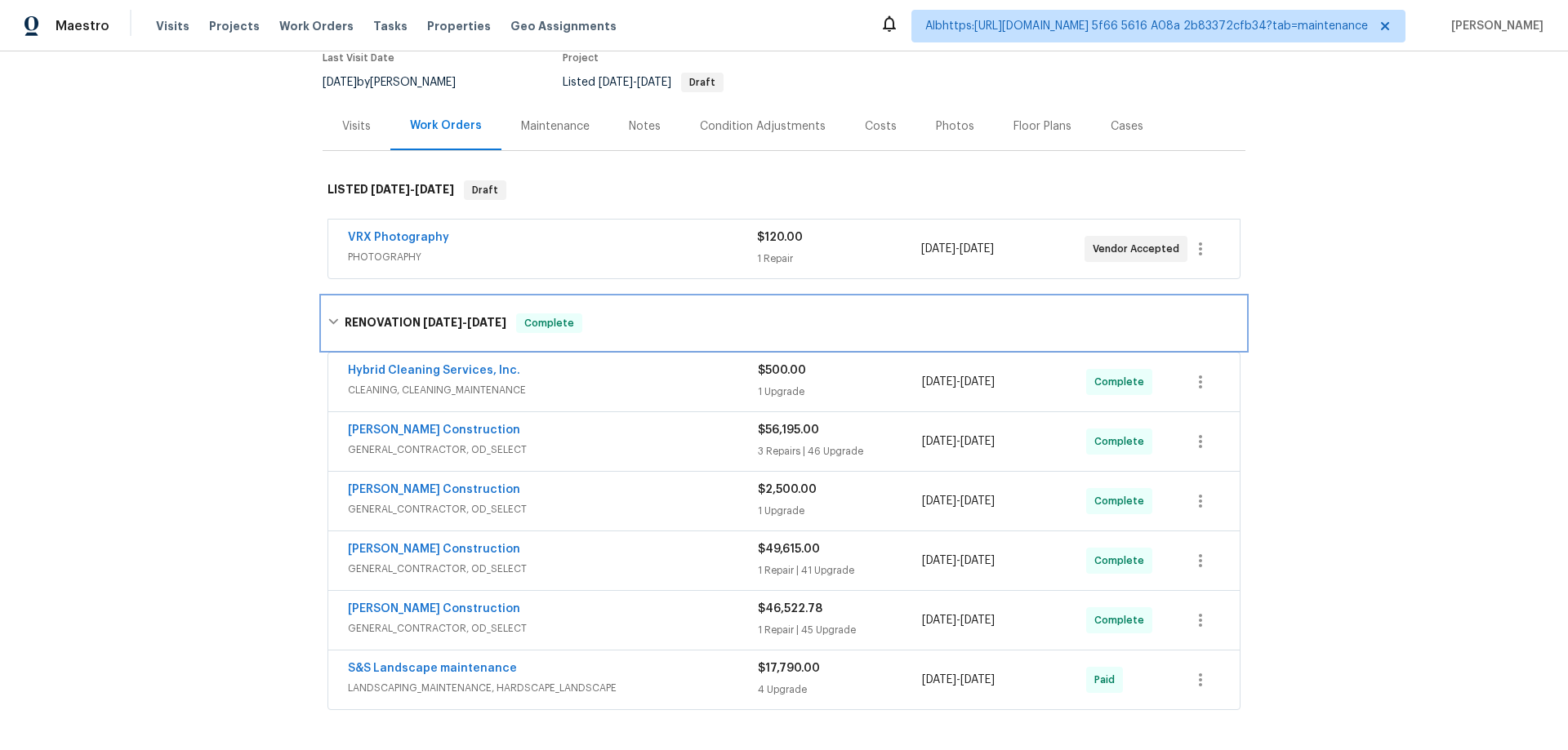
scroll to position [345, 0]
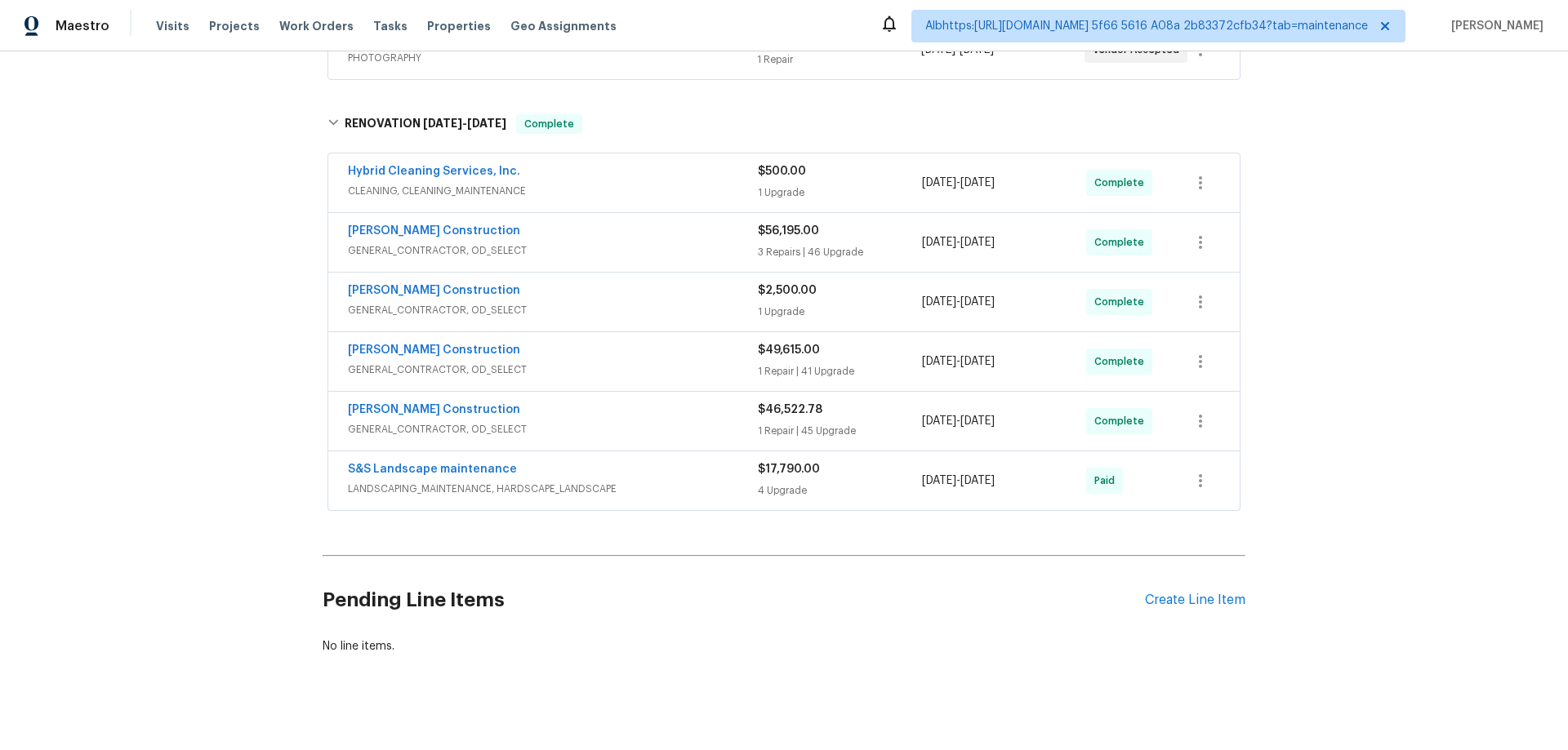
click at [208, 487] on div "Back to all projects [STREET_ADDRESS] 3 Beds | 2 Baths | Total: 1647 ft² | Abov…" at bounding box center [784, 401] width 1568 height 699
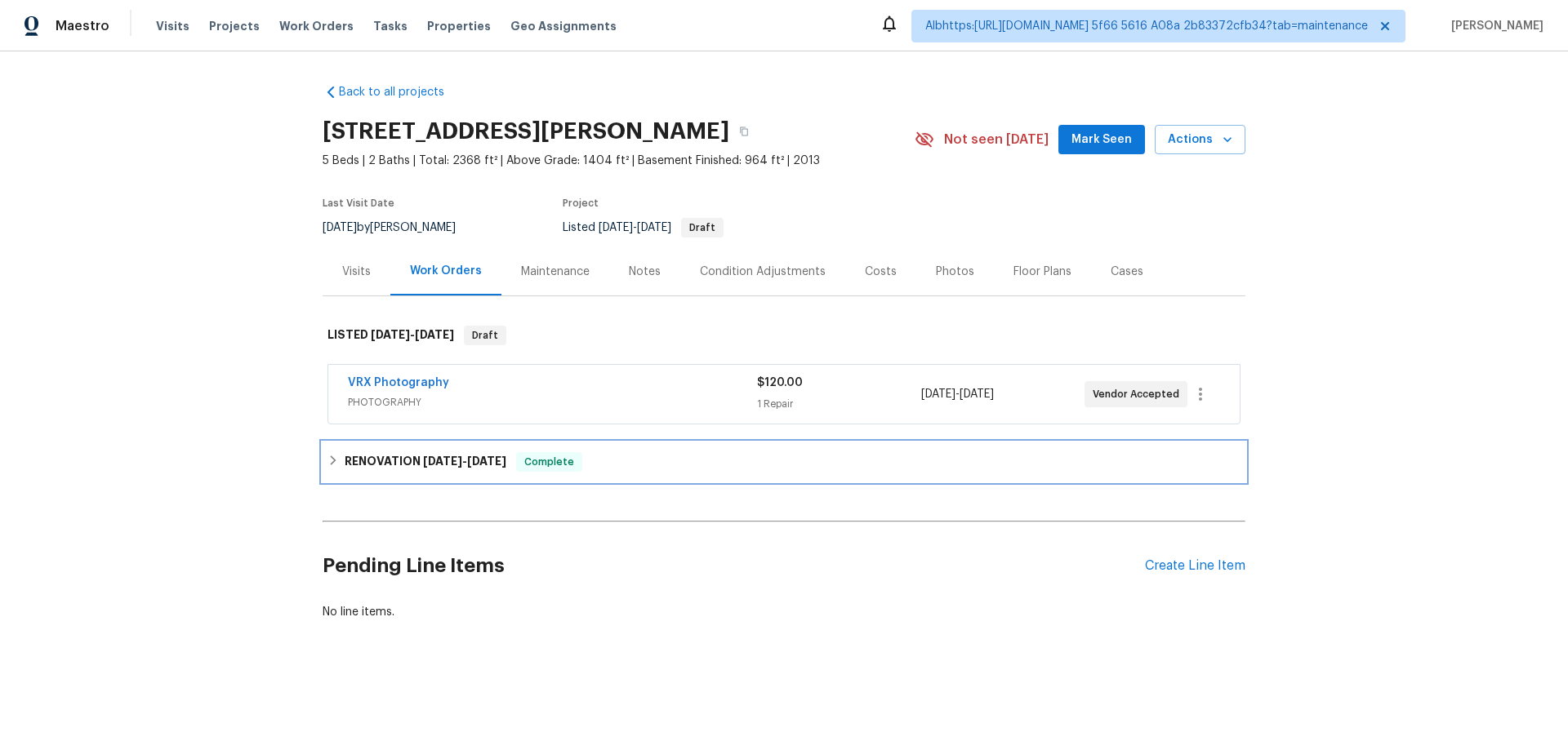
click at [414, 453] on h6 "RENOVATION [DATE] - [DATE]" at bounding box center [425, 462] width 161 height 19
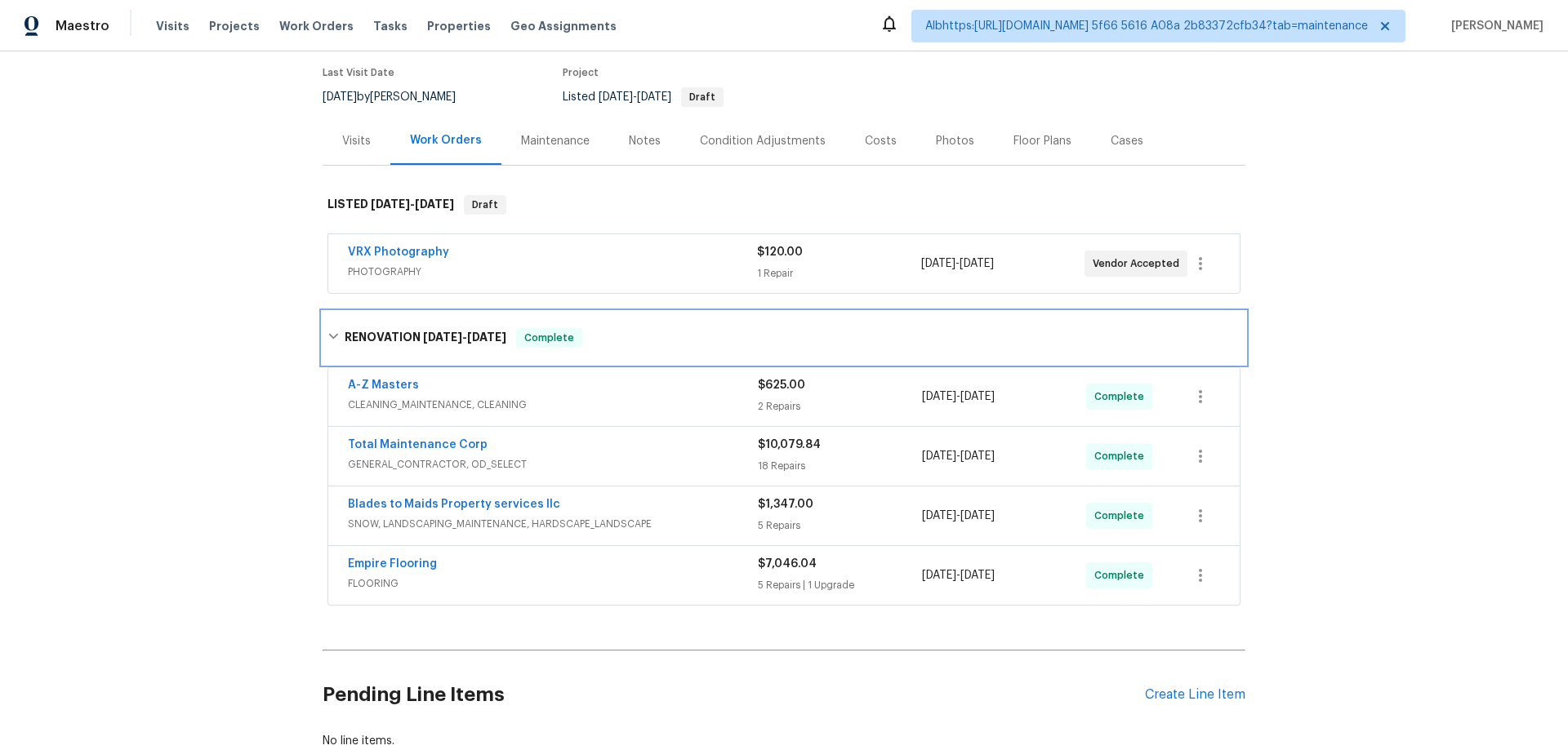
scroll to position [191, 0]
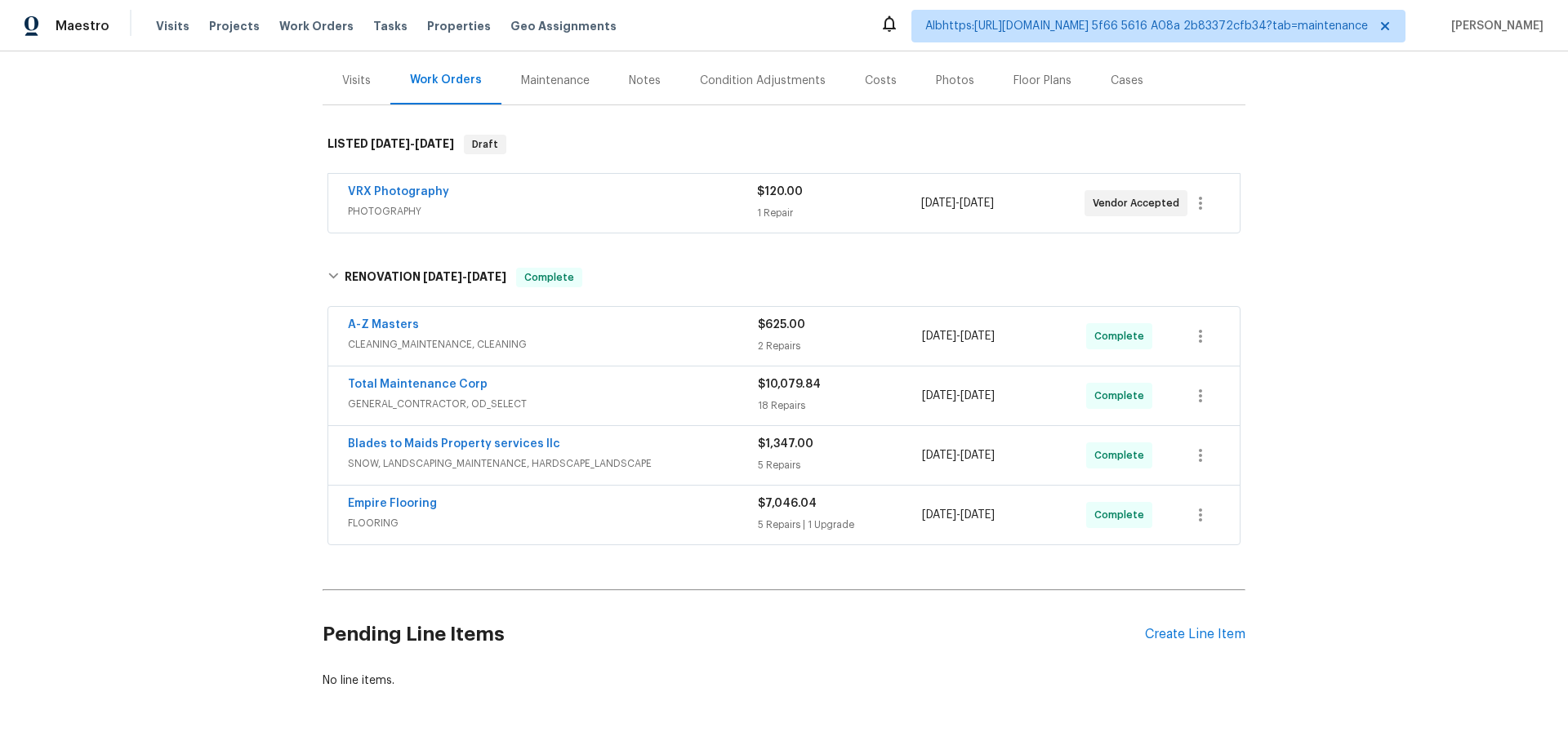
click at [247, 414] on div "Back to all projects [STREET_ADDRESS][PERSON_NAME] 5 Beds | 2 Baths | Total: 23…" at bounding box center [784, 401] width 1568 height 699
